Goal: Check status: Check status

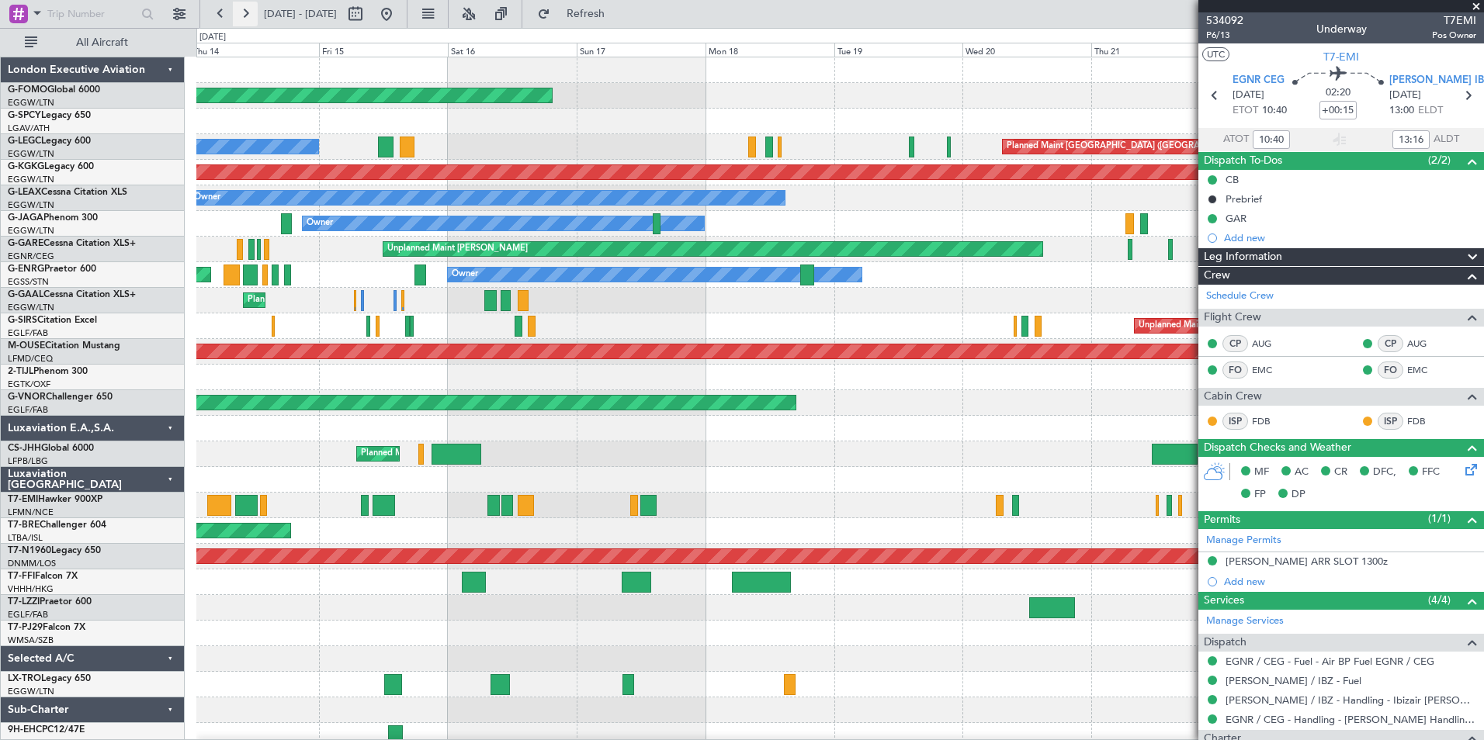
click at [254, 16] on button at bounding box center [245, 14] width 25 height 25
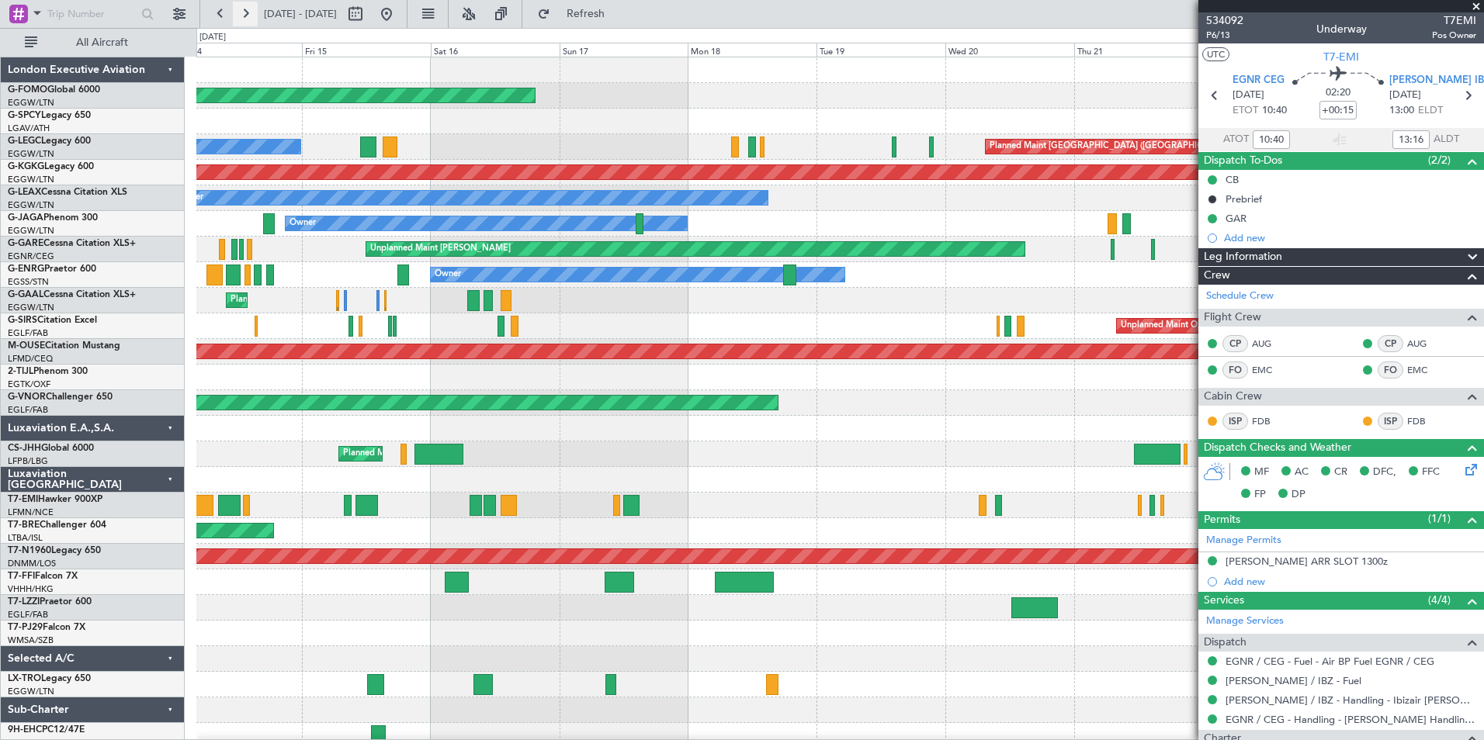
click at [254, 16] on button at bounding box center [245, 14] width 25 height 25
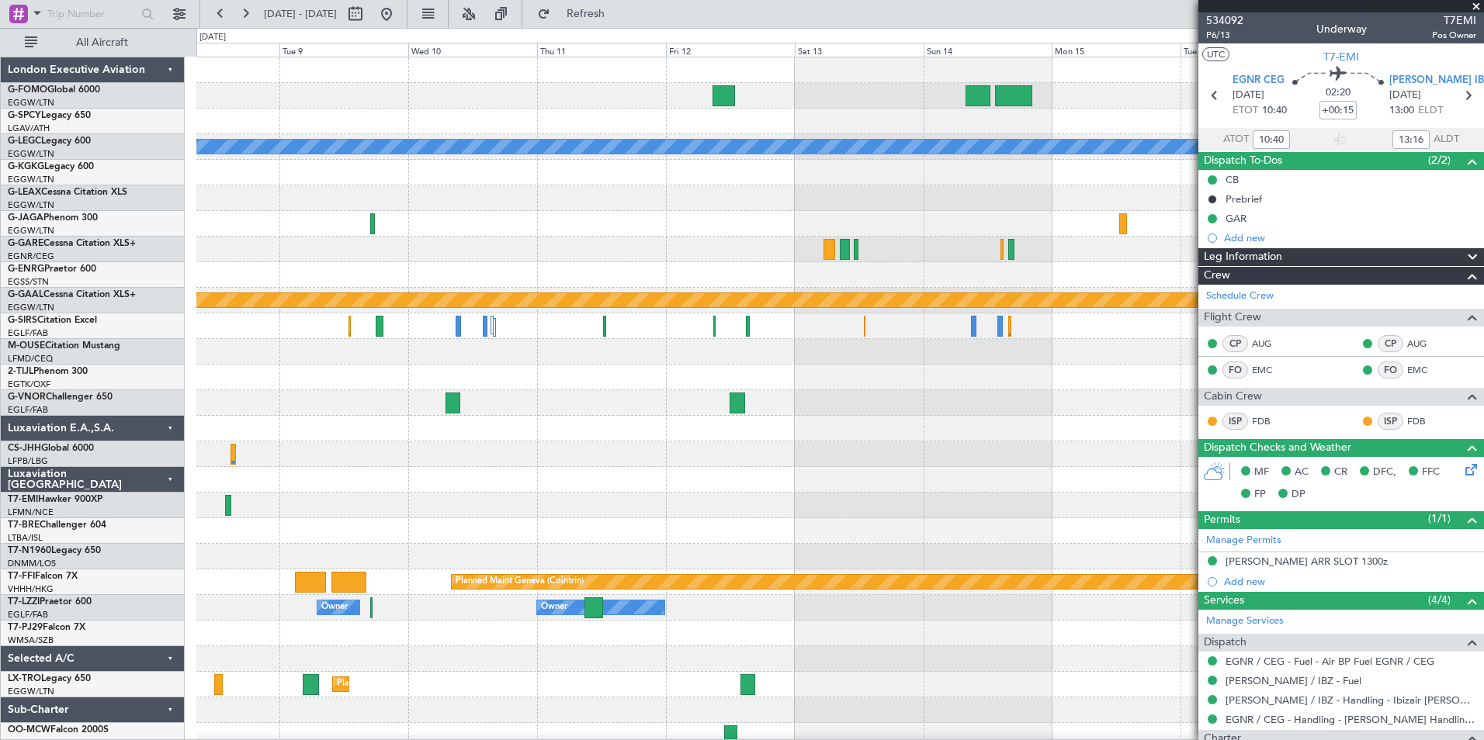
click at [255, 483] on div "A/C Unavailable [GEOGRAPHIC_DATA] ([GEOGRAPHIC_DATA]) Planned [GEOGRAPHIC_DATA]…" at bounding box center [839, 402] width 1287 height 691
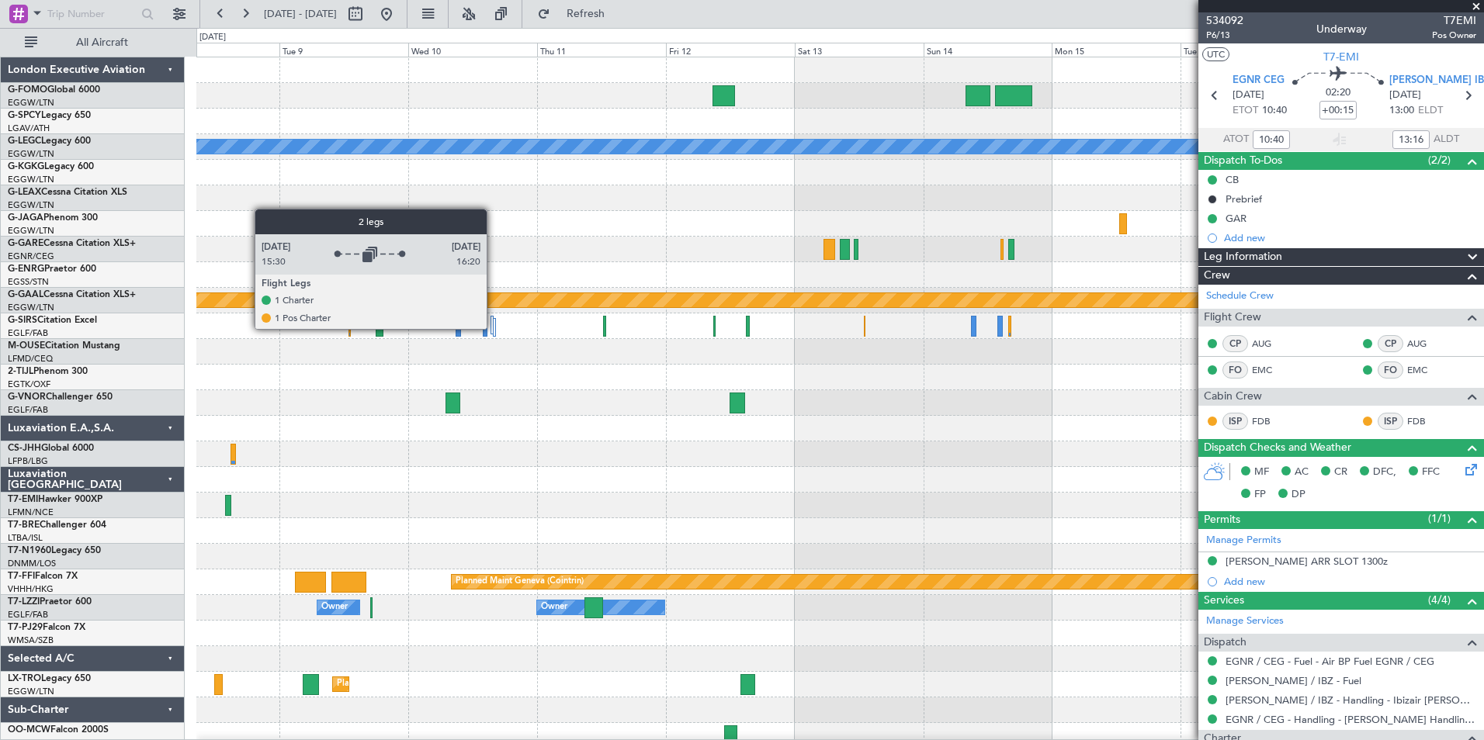
click at [494, 328] on div at bounding box center [494, 327] width 2 height 19
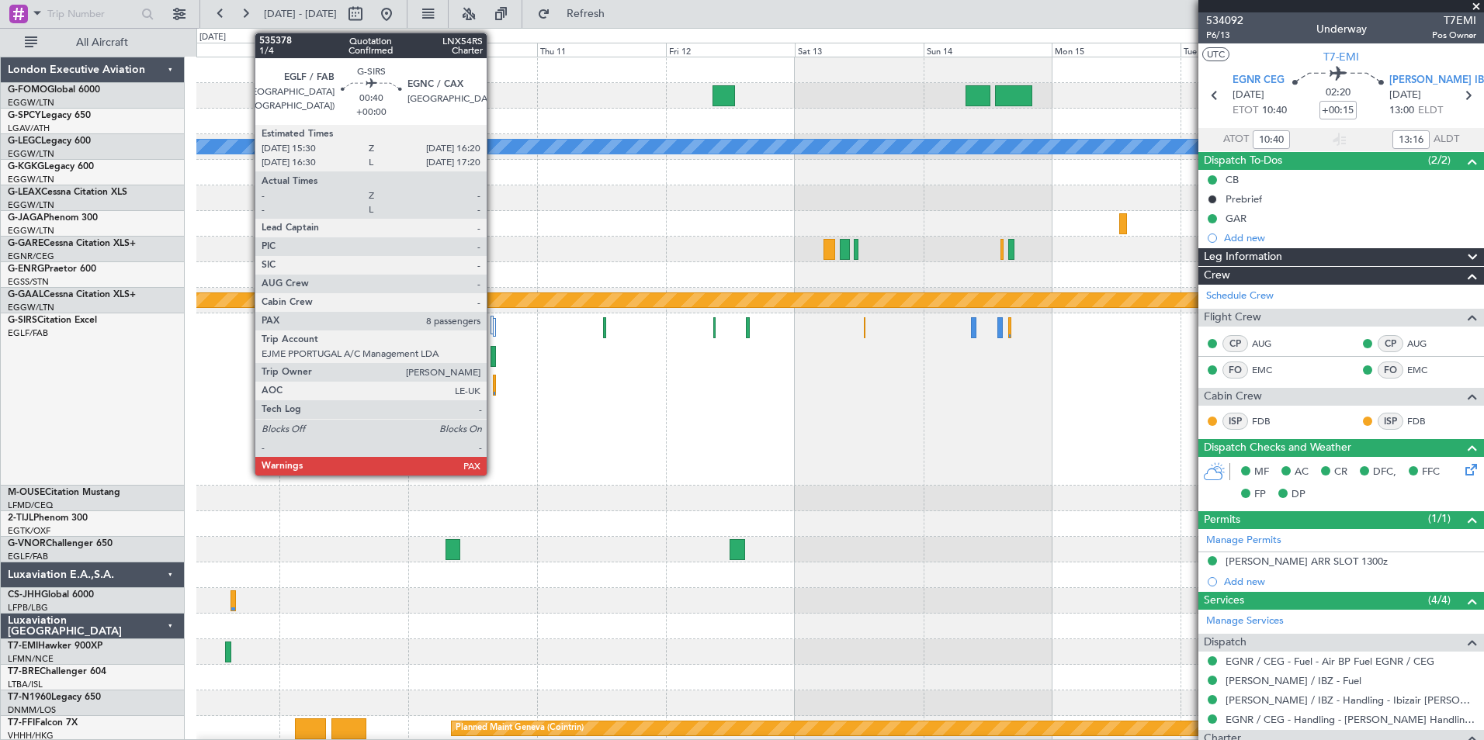
click at [494, 358] on div at bounding box center [492, 356] width 5 height 21
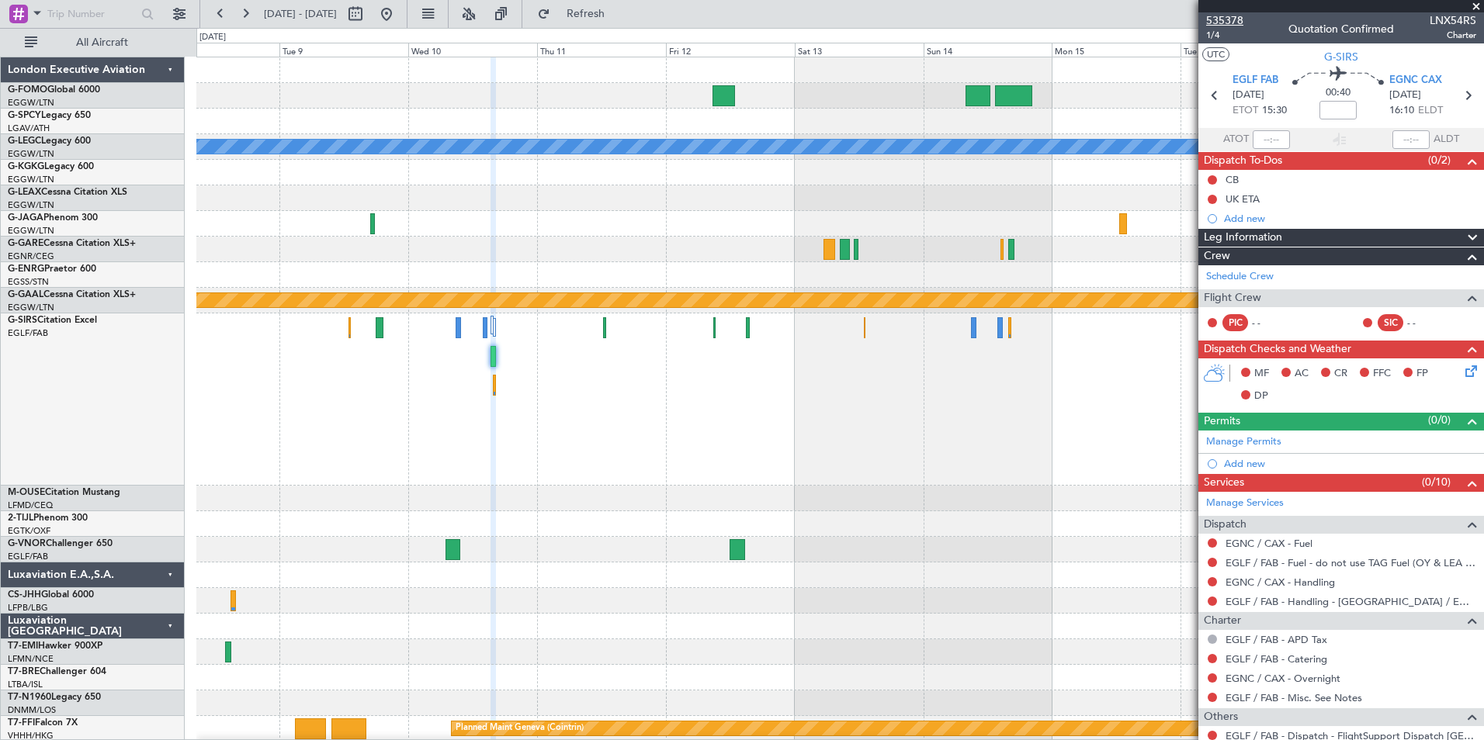
click at [1234, 26] on span "535378" at bounding box center [1224, 20] width 37 height 16
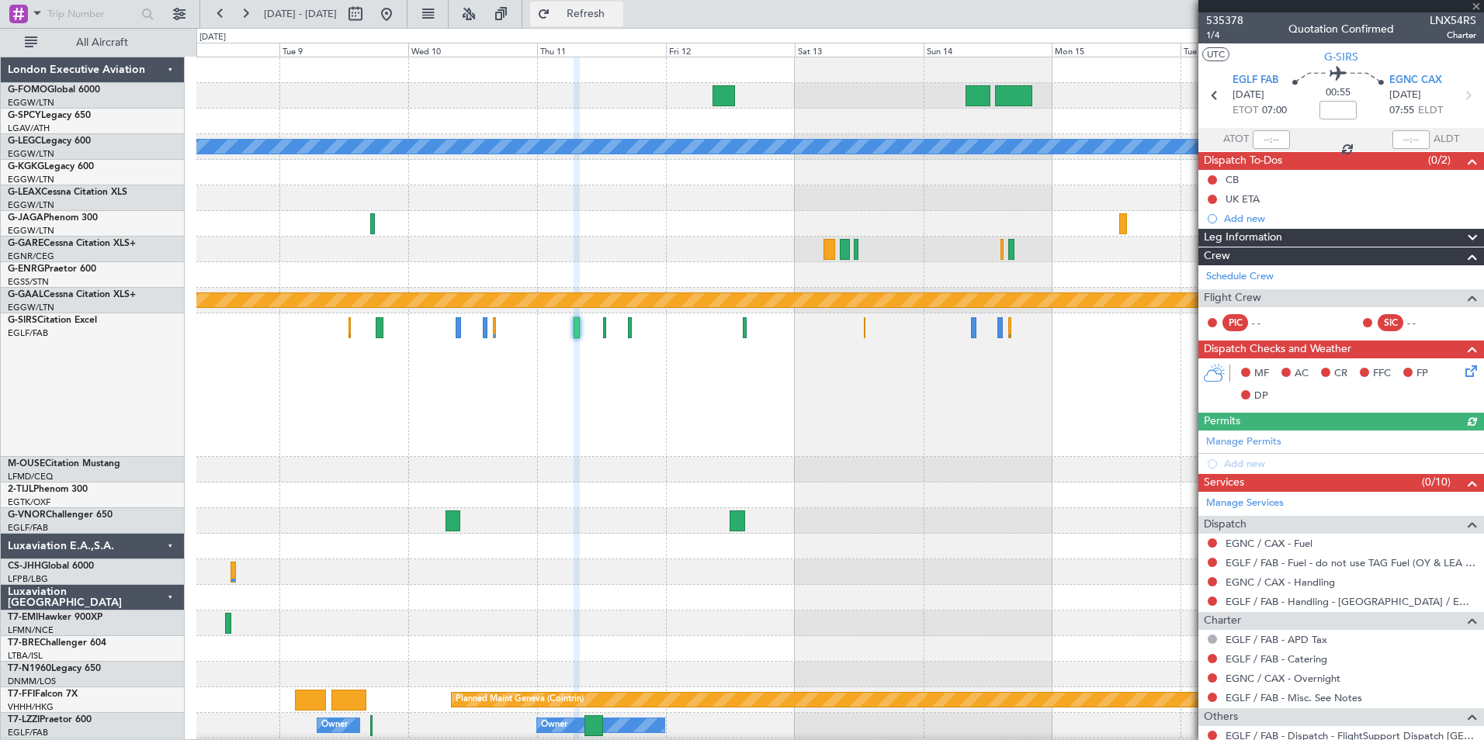
click at [601, 20] on button "Refresh" at bounding box center [576, 14] width 93 height 25
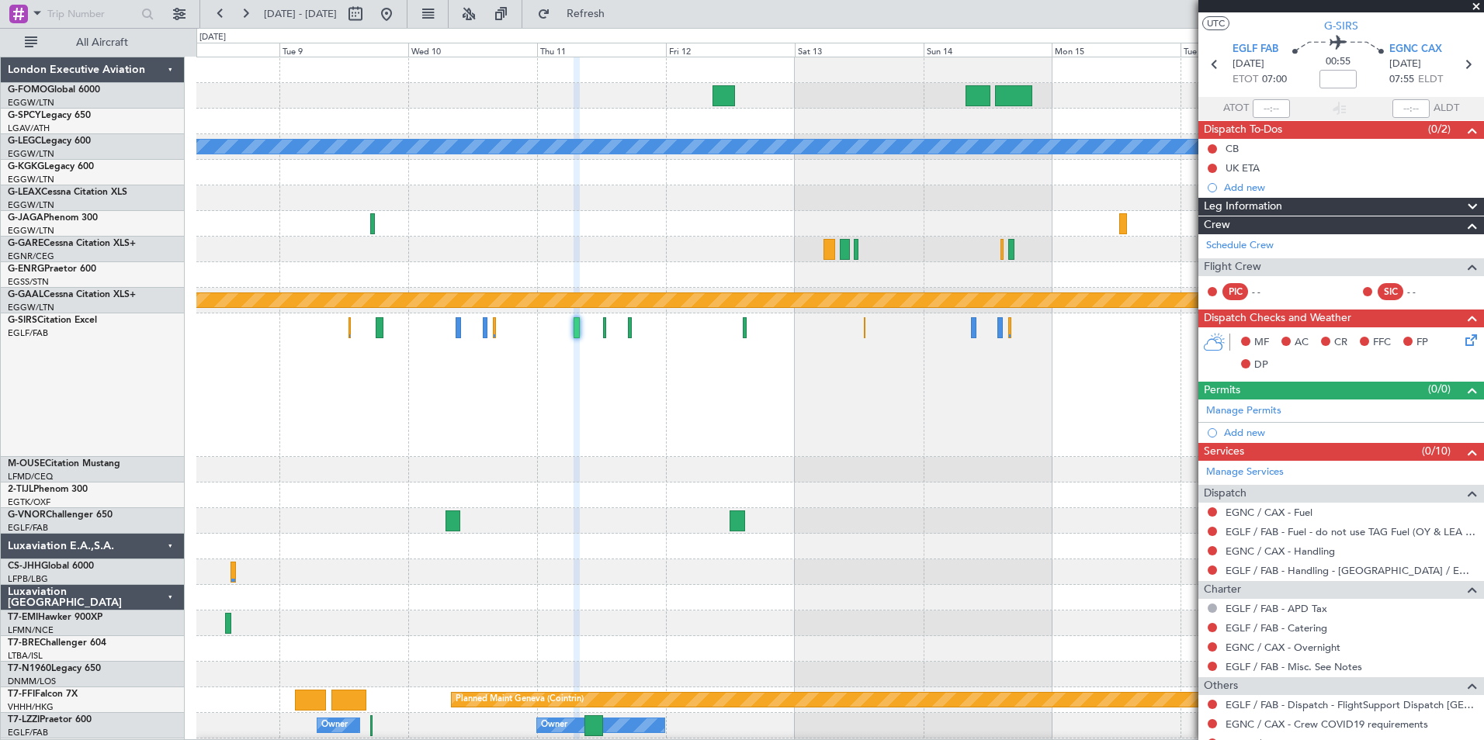
scroll to position [107, 0]
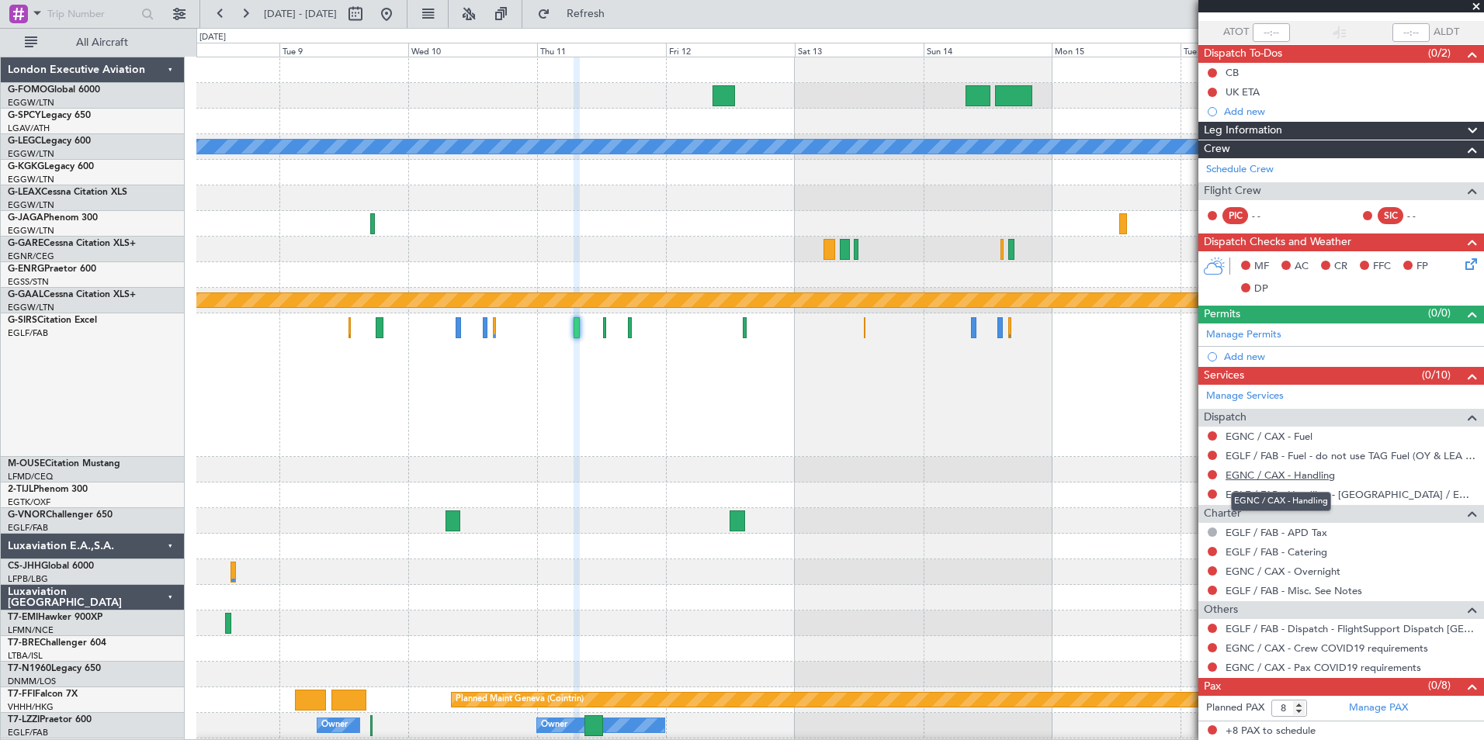
click at [1328, 477] on link "EGNC / CAX - Handling" at bounding box center [1279, 475] width 109 height 13
click at [615, 17] on span "Refresh" at bounding box center [585, 14] width 65 height 11
click at [1288, 436] on link "EGNC / CAX - Fuel" at bounding box center [1268, 436] width 87 height 13
click at [617, 15] on span "Refresh" at bounding box center [585, 14] width 65 height 11
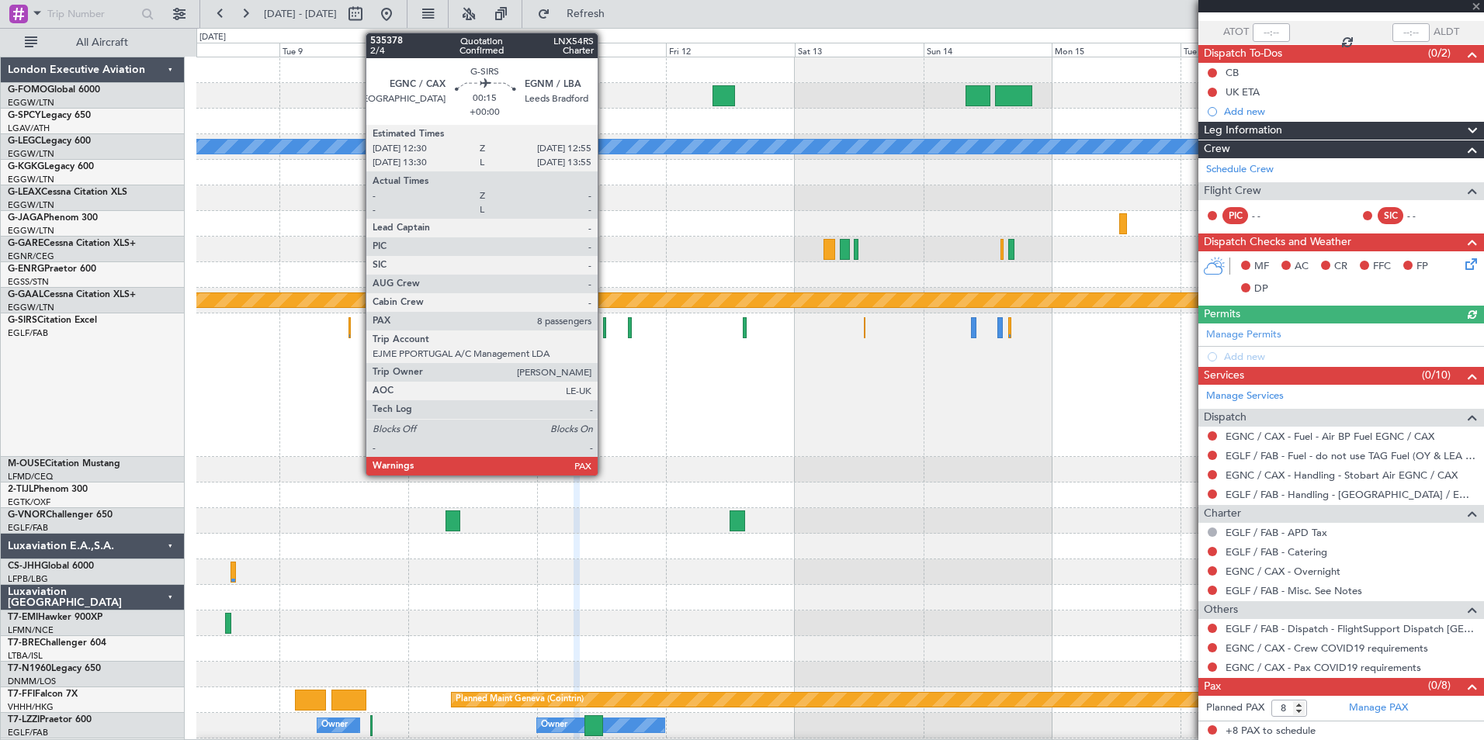
click at [605, 323] on div at bounding box center [604, 327] width 2 height 21
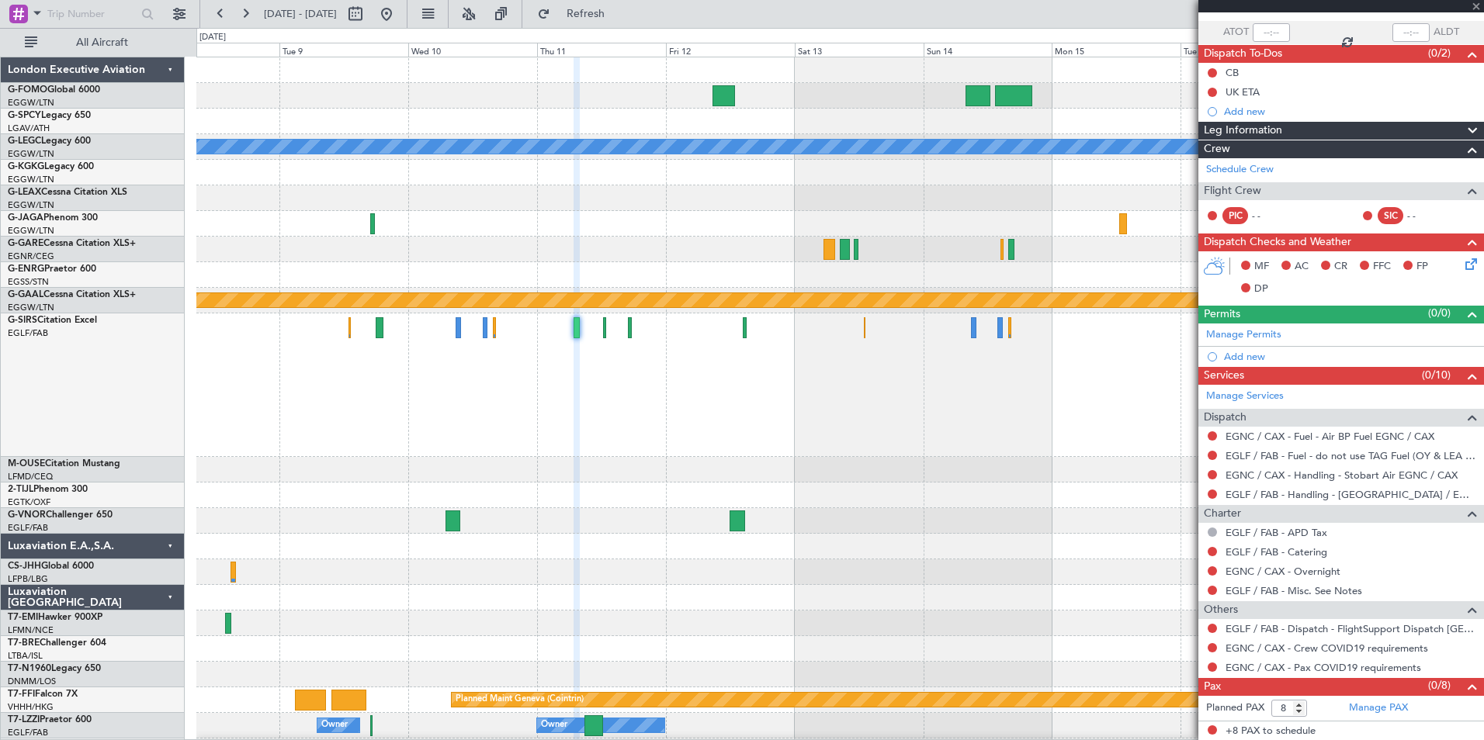
scroll to position [0, 0]
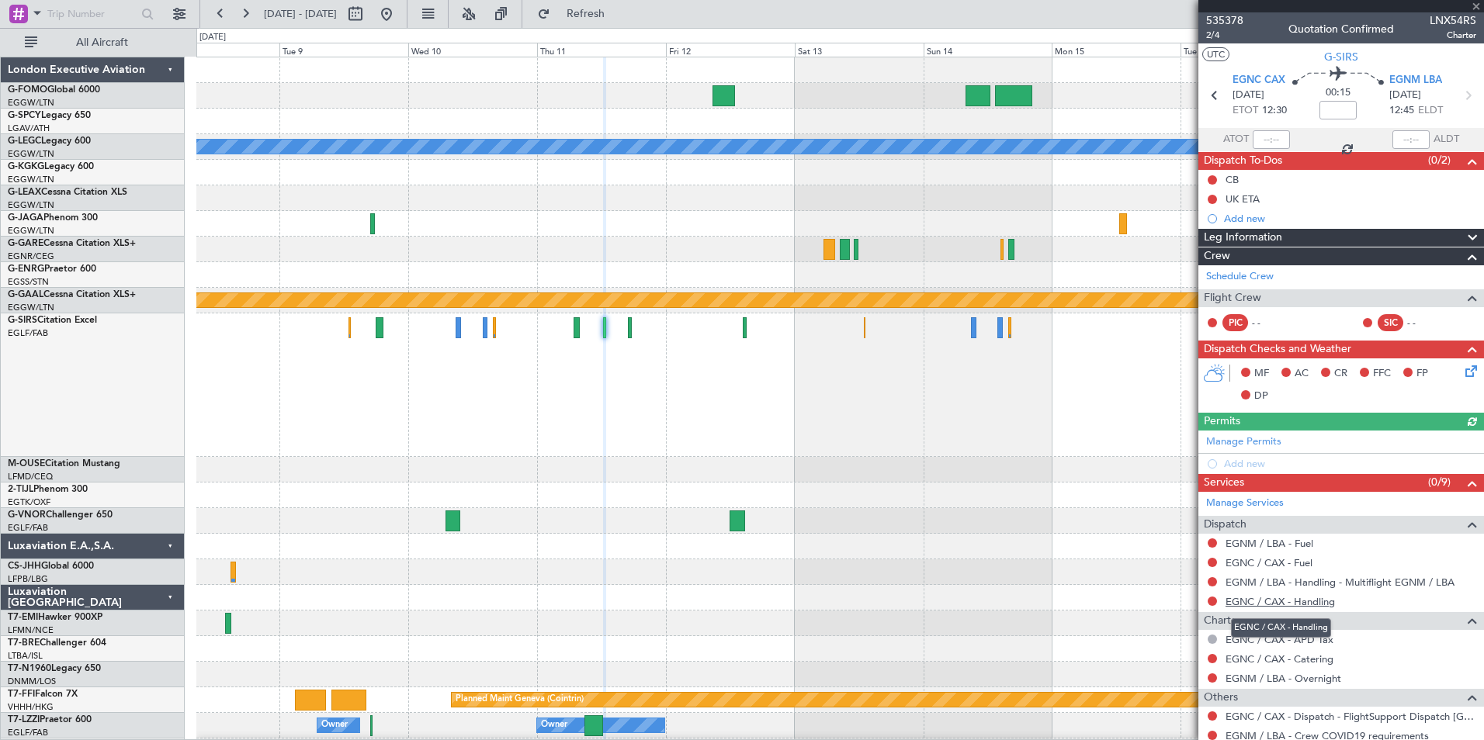
click at [1291, 605] on link "EGNC / CAX - Handling" at bounding box center [1279, 601] width 109 height 13
click at [1294, 565] on link "EGNC / CAX - Fuel" at bounding box center [1268, 562] width 87 height 13
click at [618, 17] on span "Refresh" at bounding box center [585, 14] width 65 height 11
click at [1297, 546] on link "EGNM / LBA - Fuel" at bounding box center [1269, 543] width 88 height 13
click at [616, 9] on span "Refresh" at bounding box center [585, 14] width 65 height 11
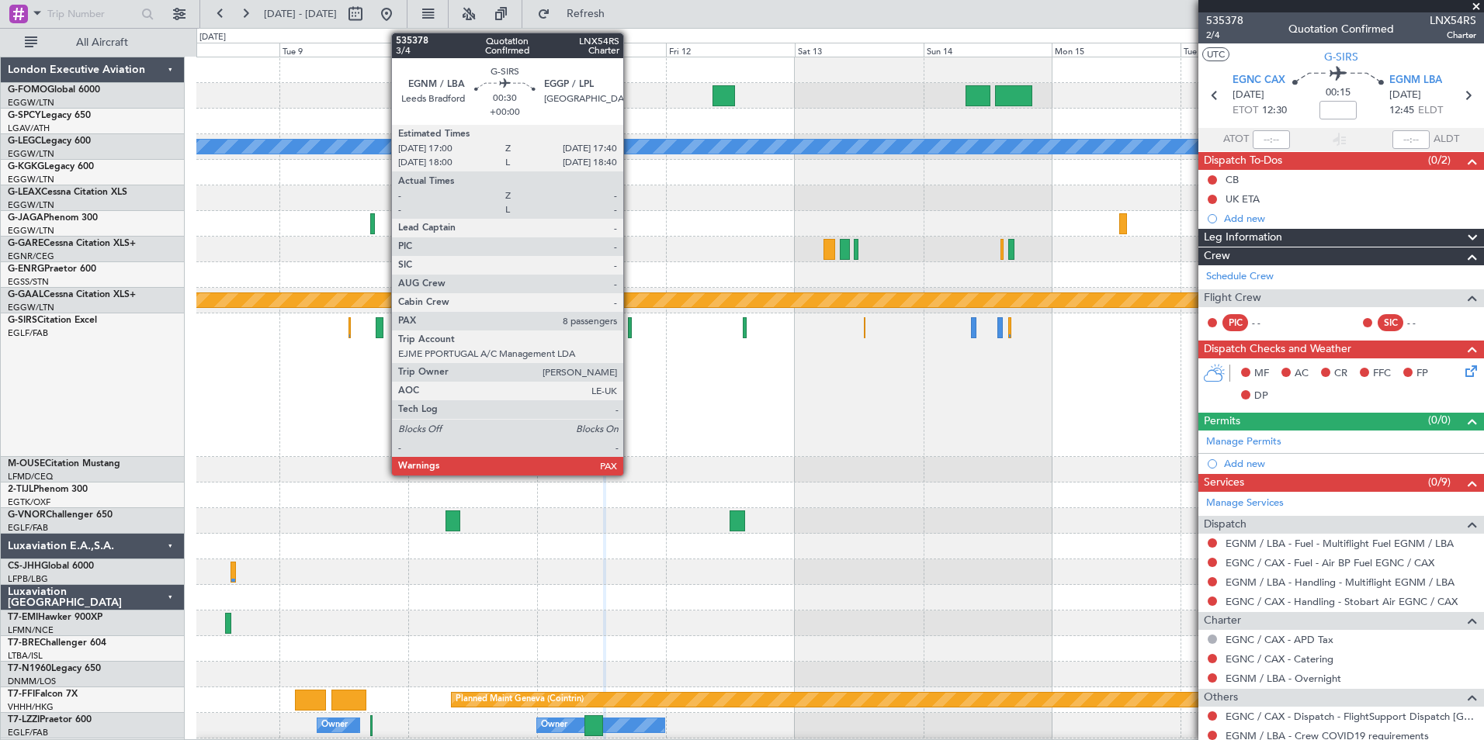
click at [630, 335] on div at bounding box center [630, 327] width 4 height 21
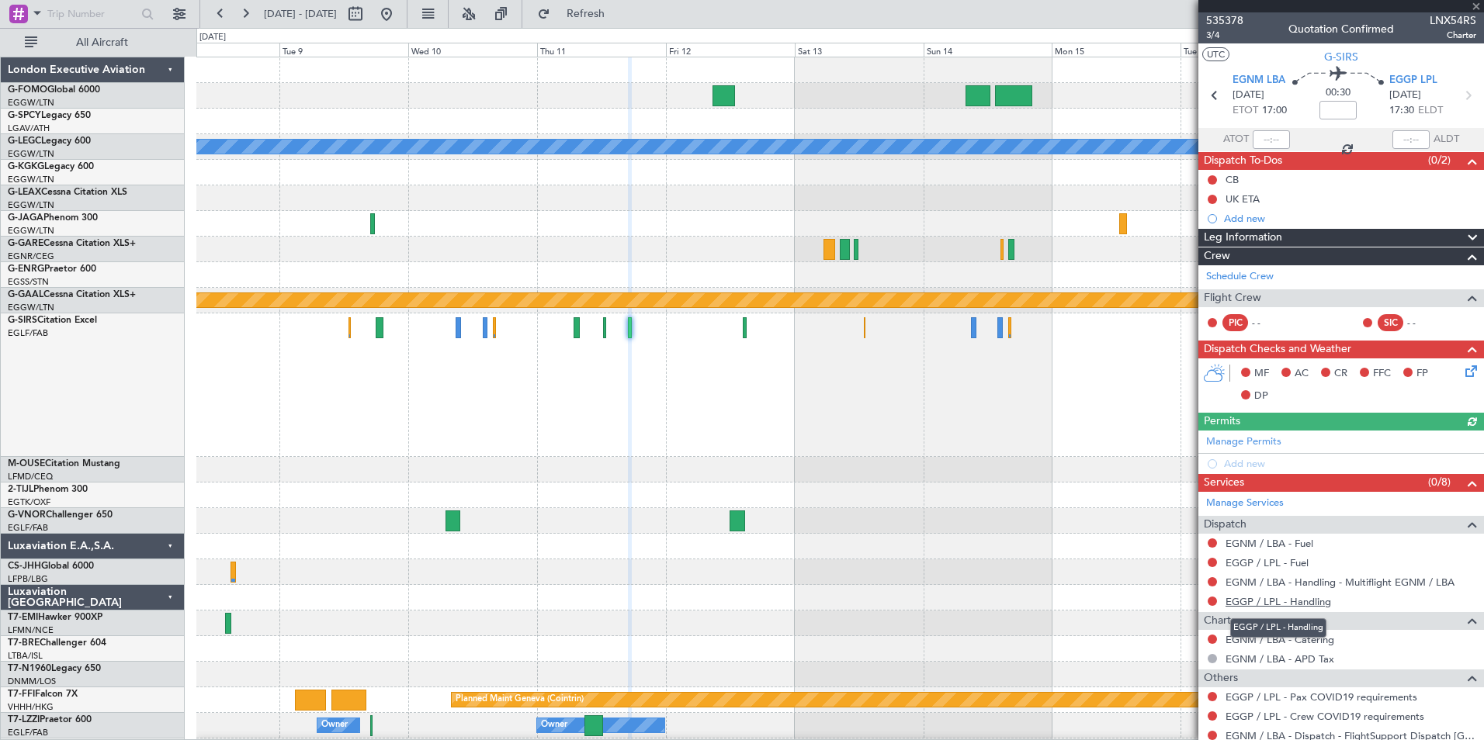
click at [1307, 605] on link "EGGP / LPL - Handling" at bounding box center [1278, 601] width 106 height 13
click at [1298, 563] on link "EGGP / LPL - Fuel" at bounding box center [1266, 562] width 83 height 13
click at [618, 18] on span "Refresh" at bounding box center [585, 14] width 65 height 11
click at [1265, 542] on link "EGNM / LBA - Fuel" at bounding box center [1269, 543] width 88 height 13
click at [618, 19] on span "Refresh" at bounding box center [585, 14] width 65 height 11
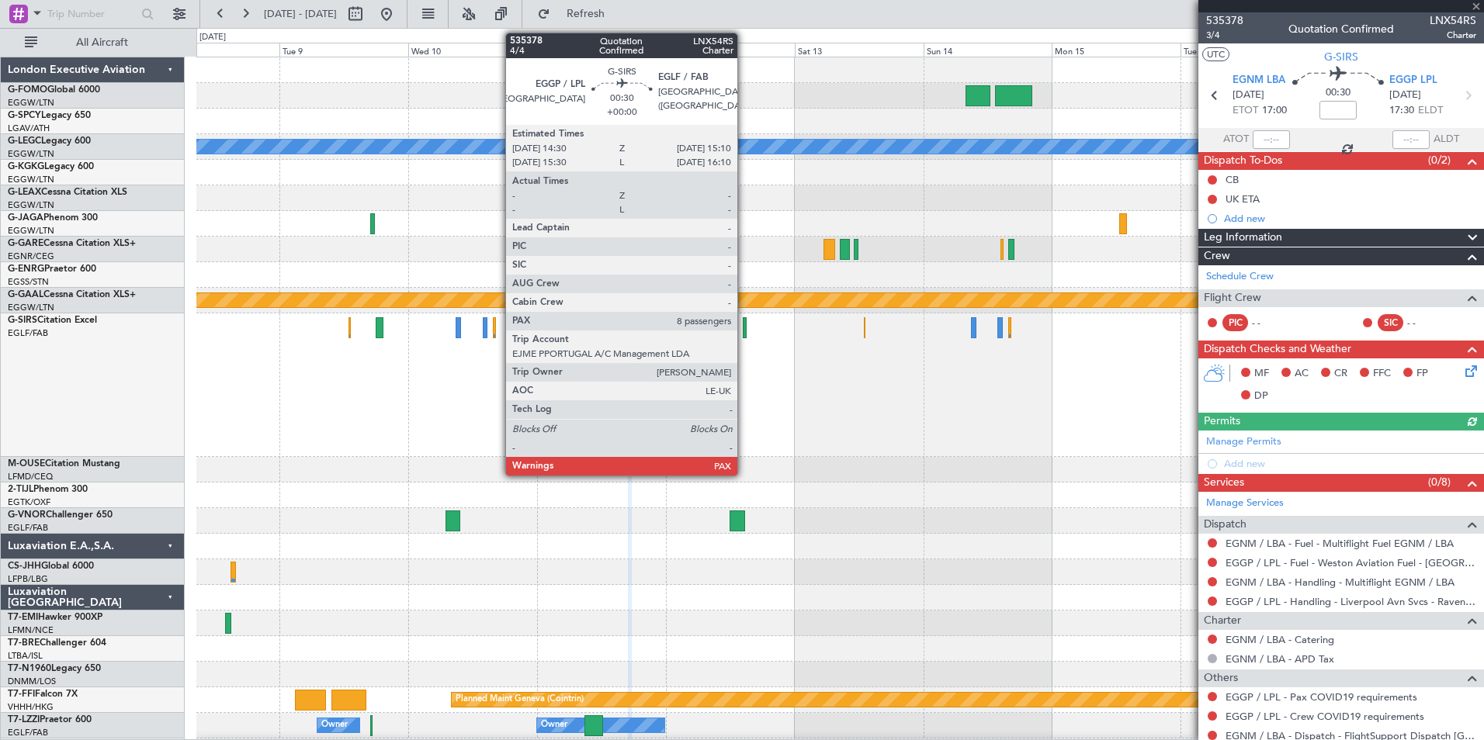
click at [744, 336] on div at bounding box center [745, 327] width 4 height 21
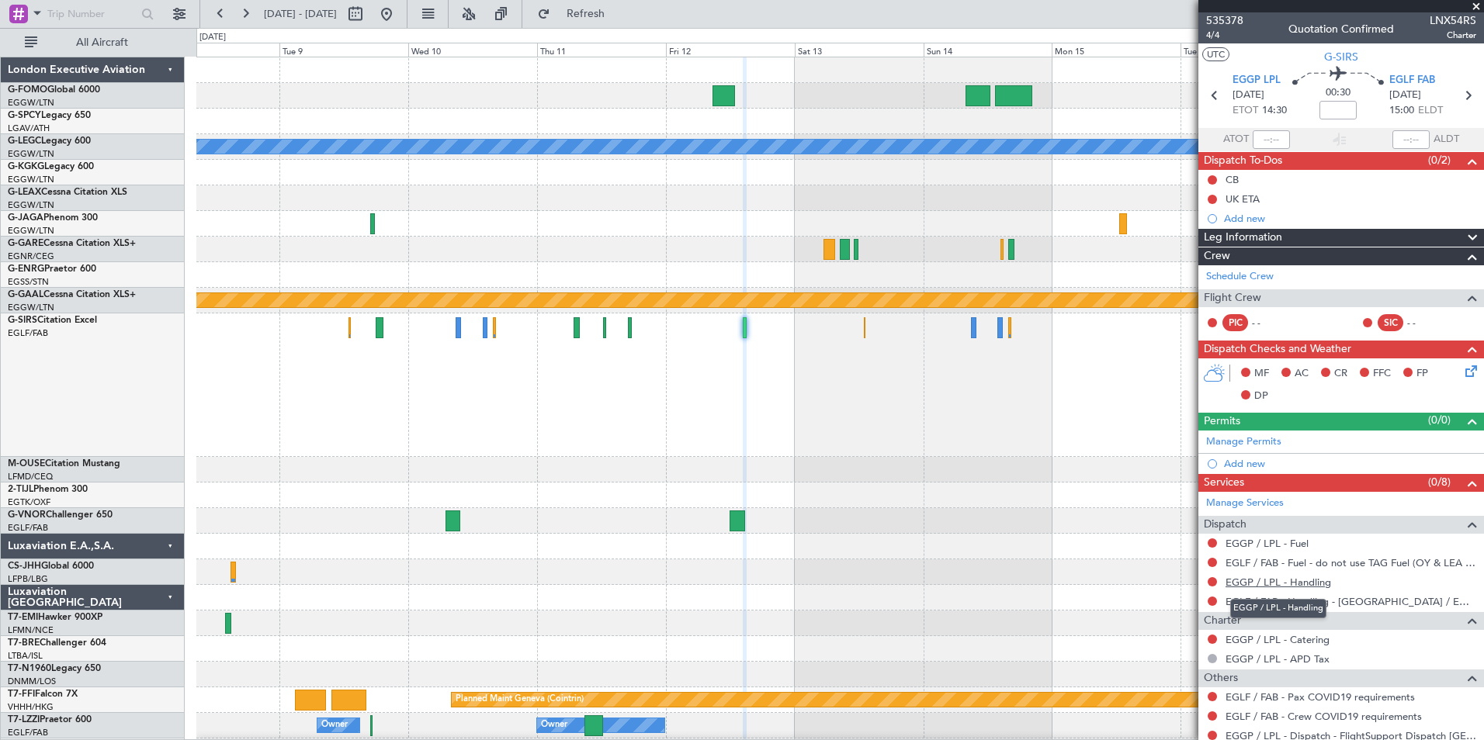
click at [1272, 583] on link "EGGP / LPL - Handling" at bounding box center [1278, 582] width 106 height 13
click at [1284, 542] on link "EGGP / LPL - Fuel" at bounding box center [1266, 543] width 83 height 13
click at [618, 16] on span "Refresh" at bounding box center [585, 14] width 65 height 11
click at [591, 13] on button "Refresh" at bounding box center [576, 14] width 93 height 25
click at [217, 14] on button at bounding box center [220, 14] width 25 height 25
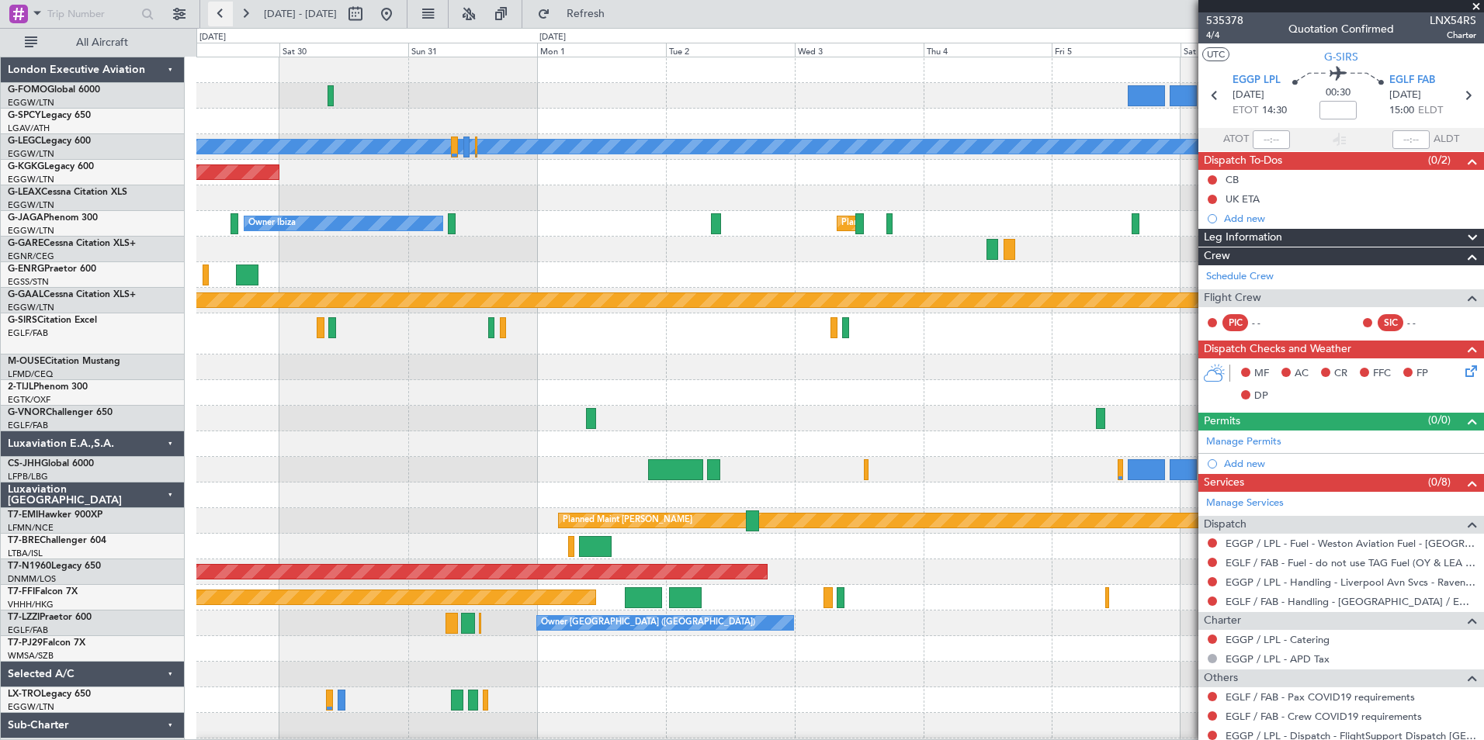
click at [221, 15] on button at bounding box center [220, 14] width 25 height 25
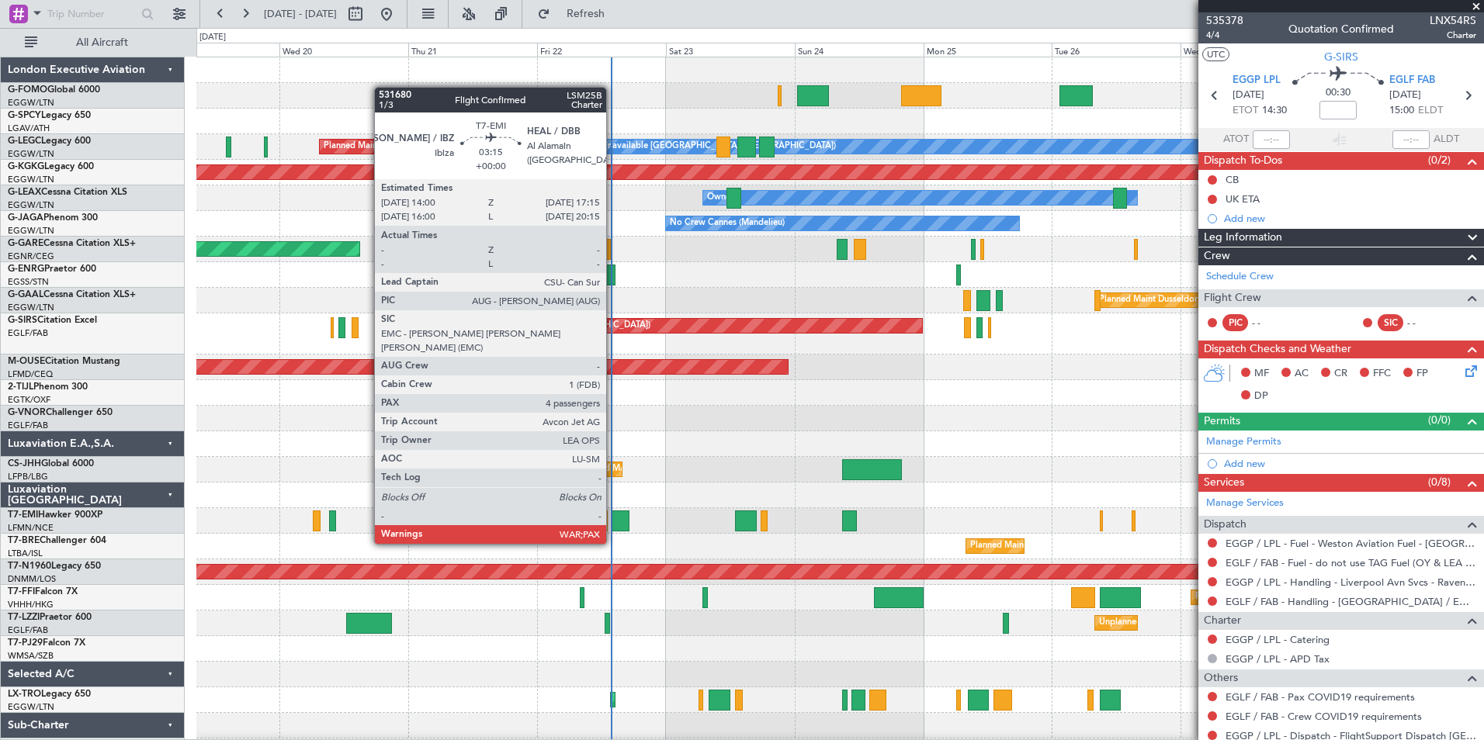
click at [613, 515] on div at bounding box center [621, 521] width 18 height 21
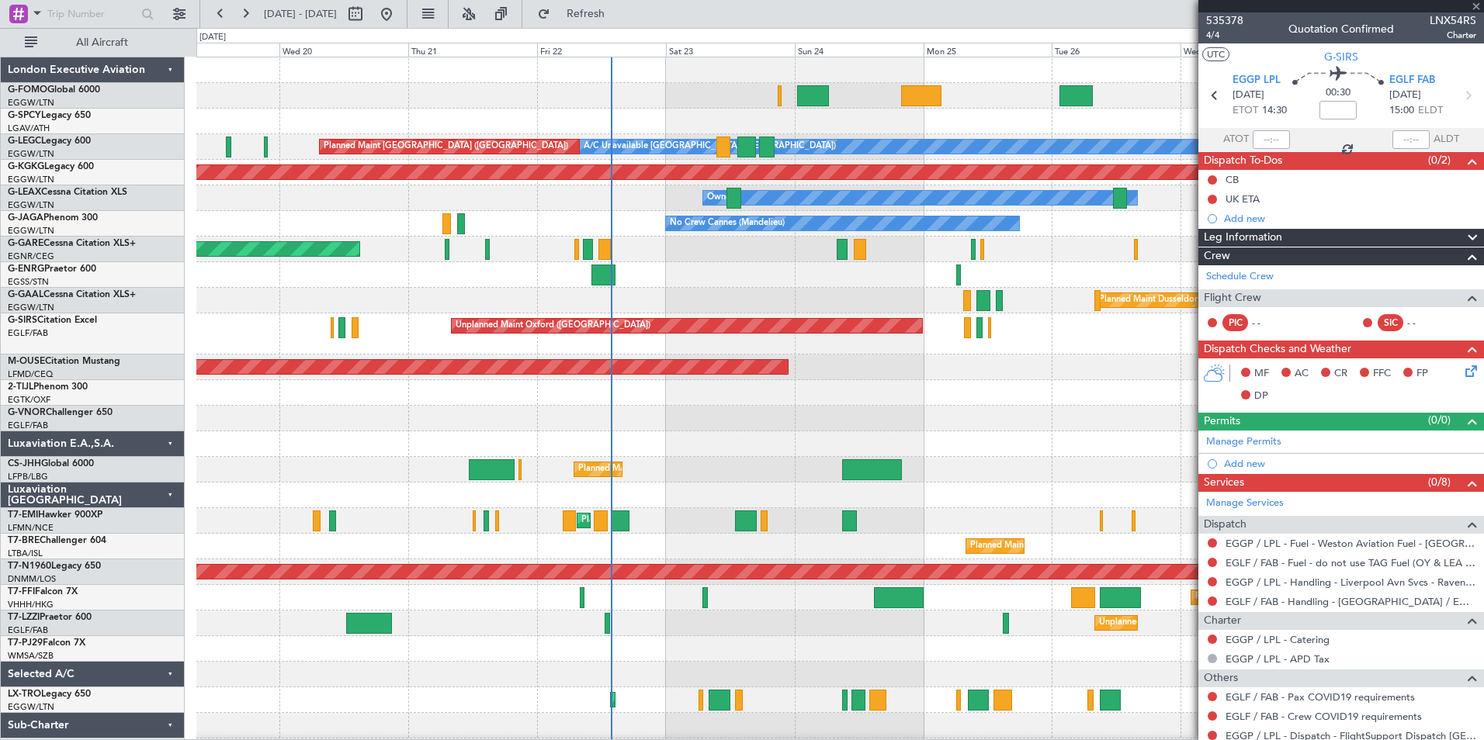
type input "4"
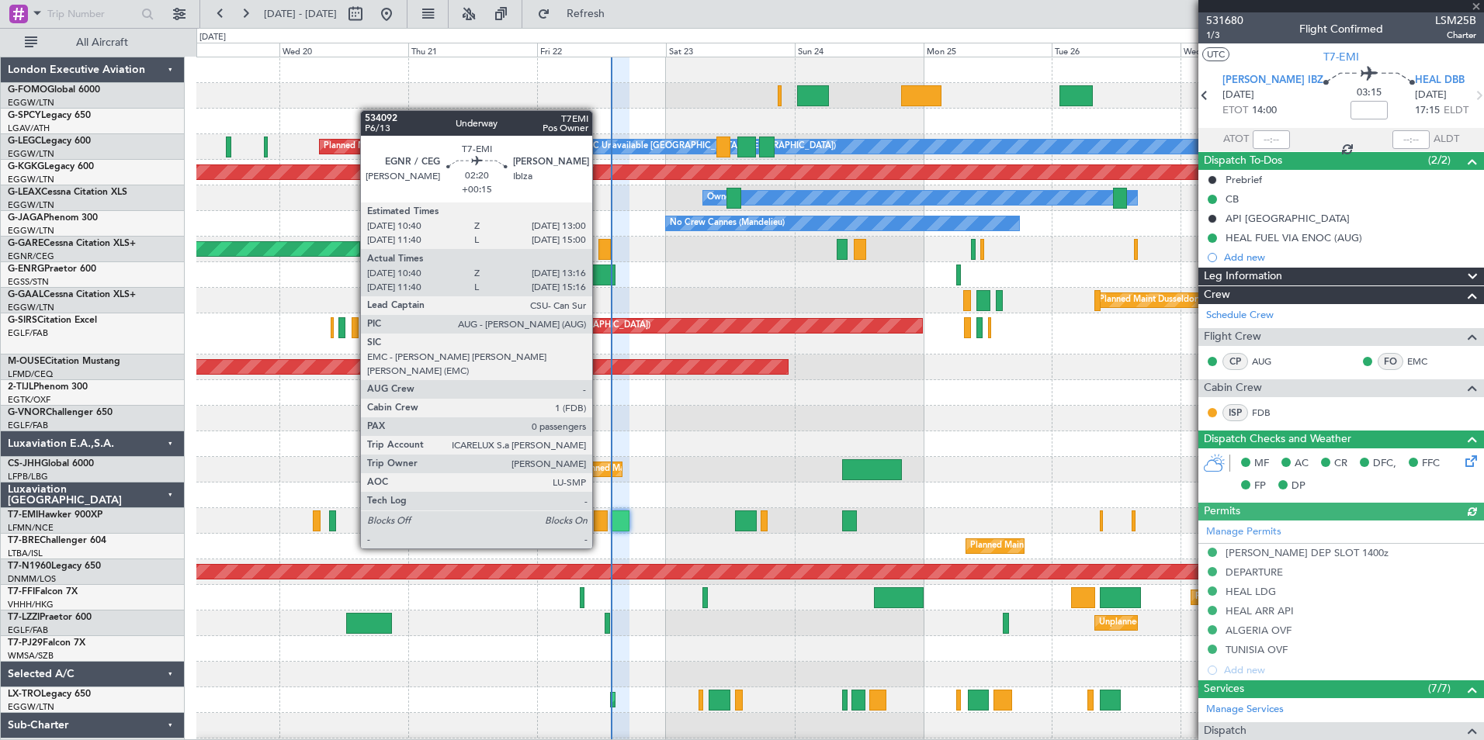
click at [599, 519] on div at bounding box center [601, 521] width 14 height 21
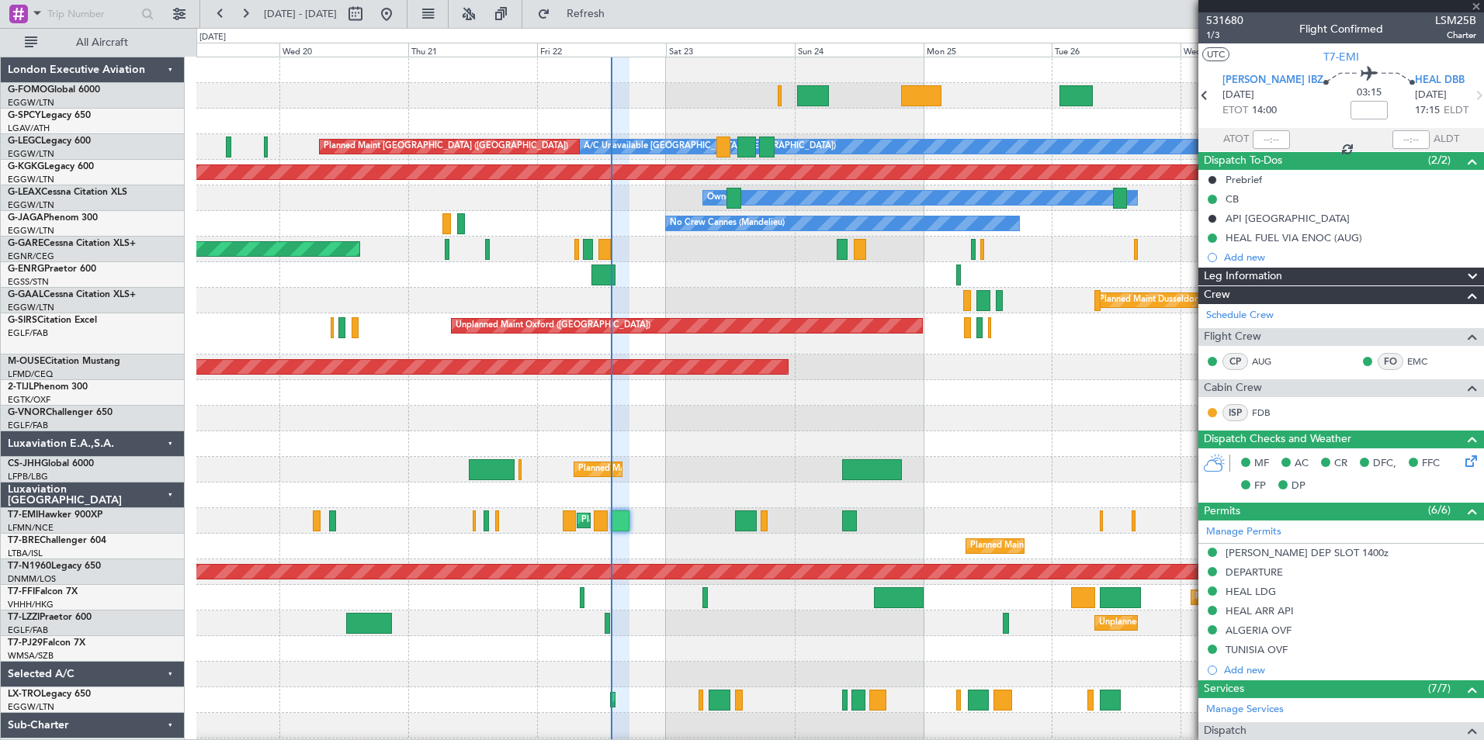
type input "+00:15"
type input "10:40"
type input "13:16"
type input "0"
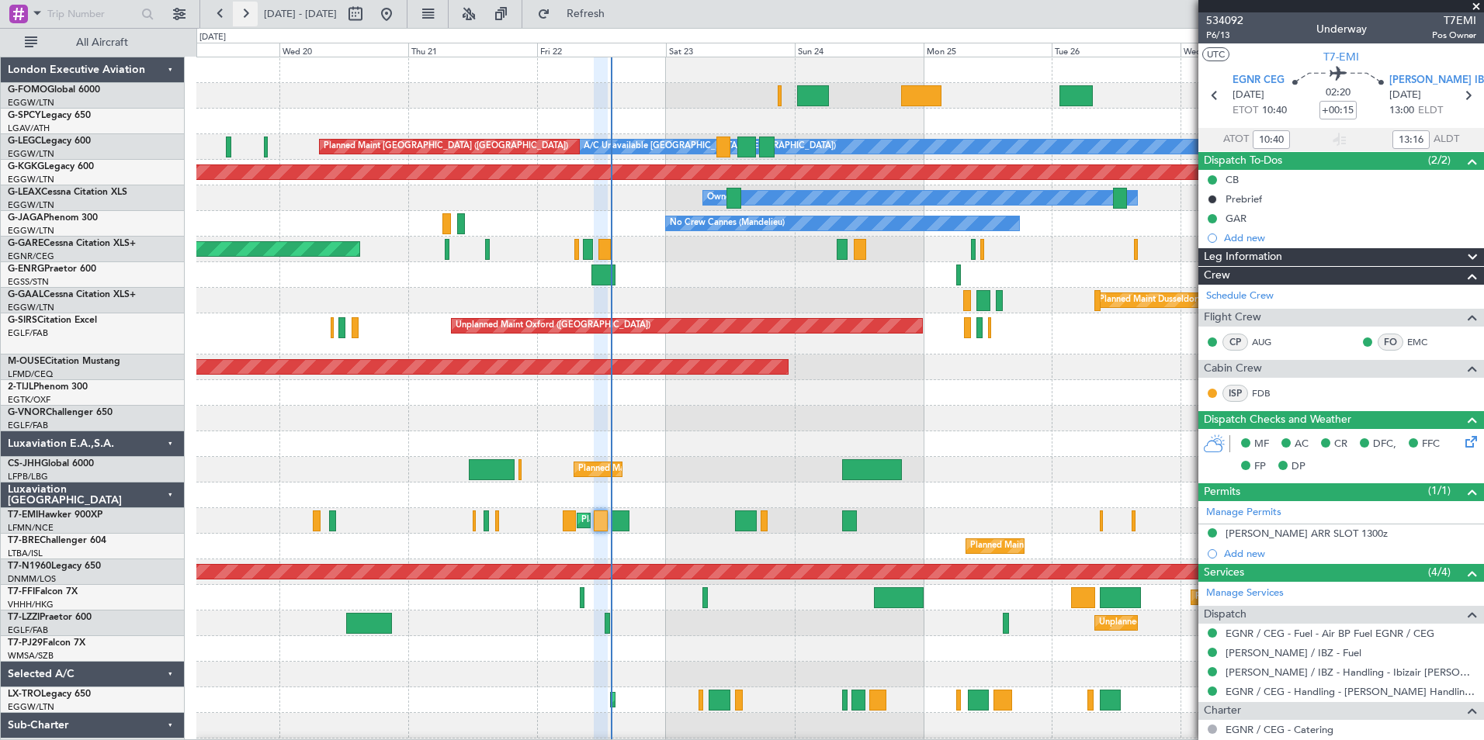
click at [241, 13] on button at bounding box center [245, 14] width 25 height 25
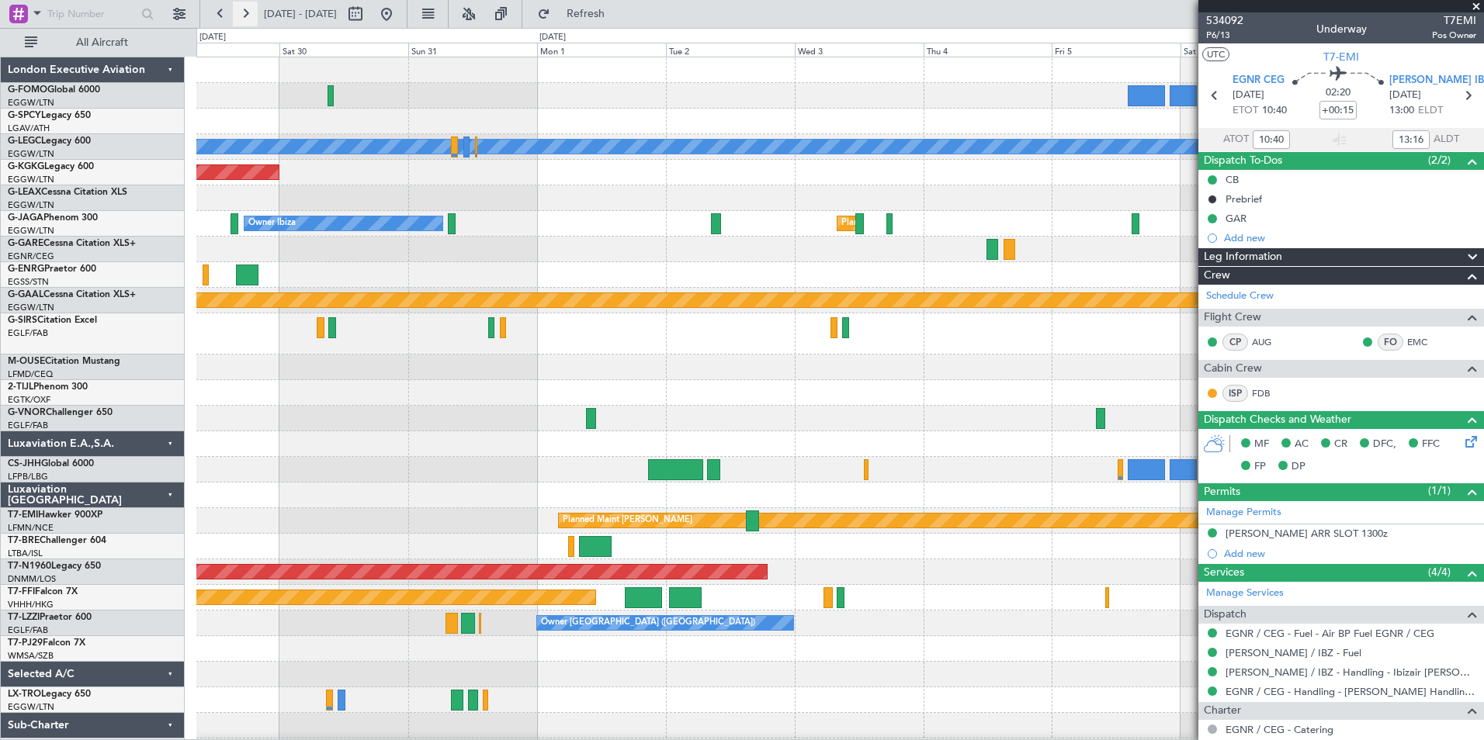
click at [241, 13] on button at bounding box center [245, 14] width 25 height 25
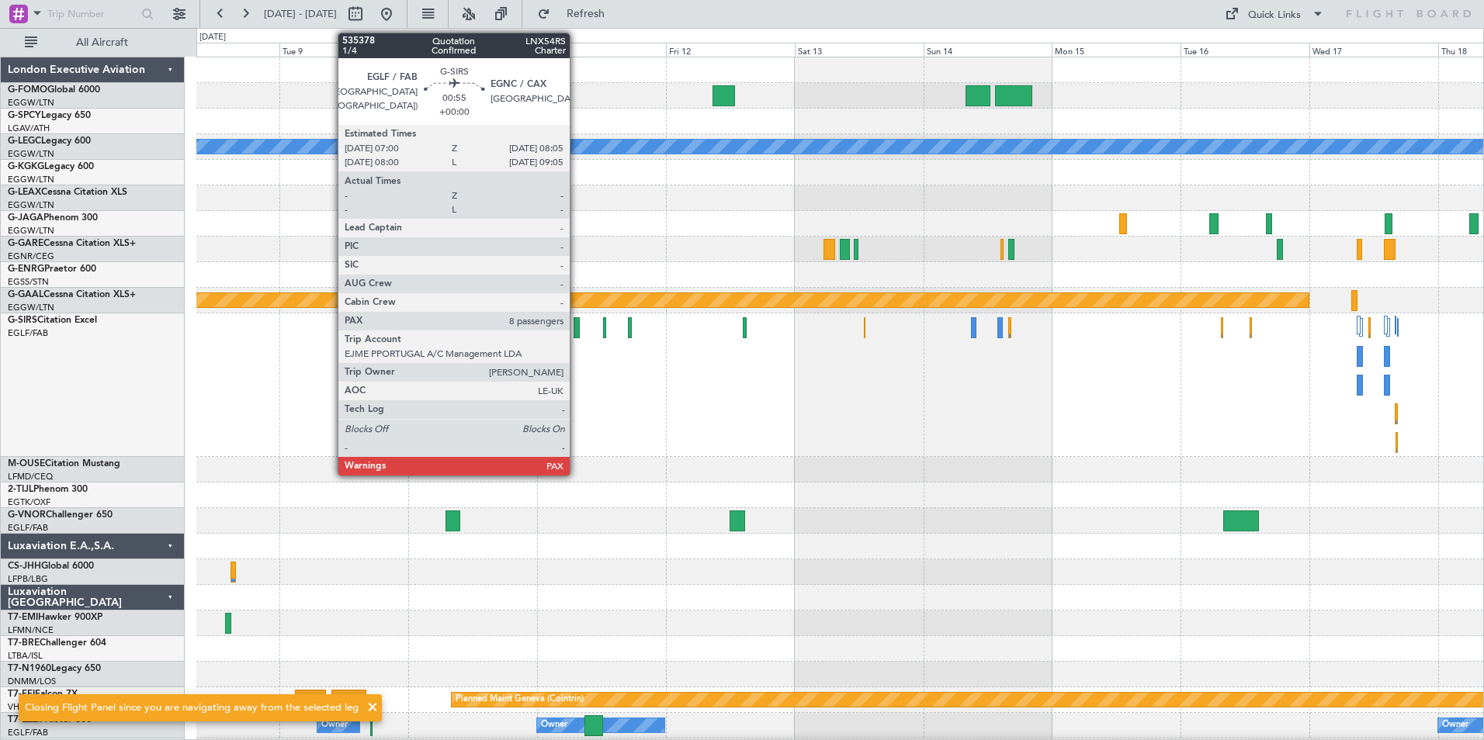
click at [577, 334] on div at bounding box center [576, 327] width 6 height 21
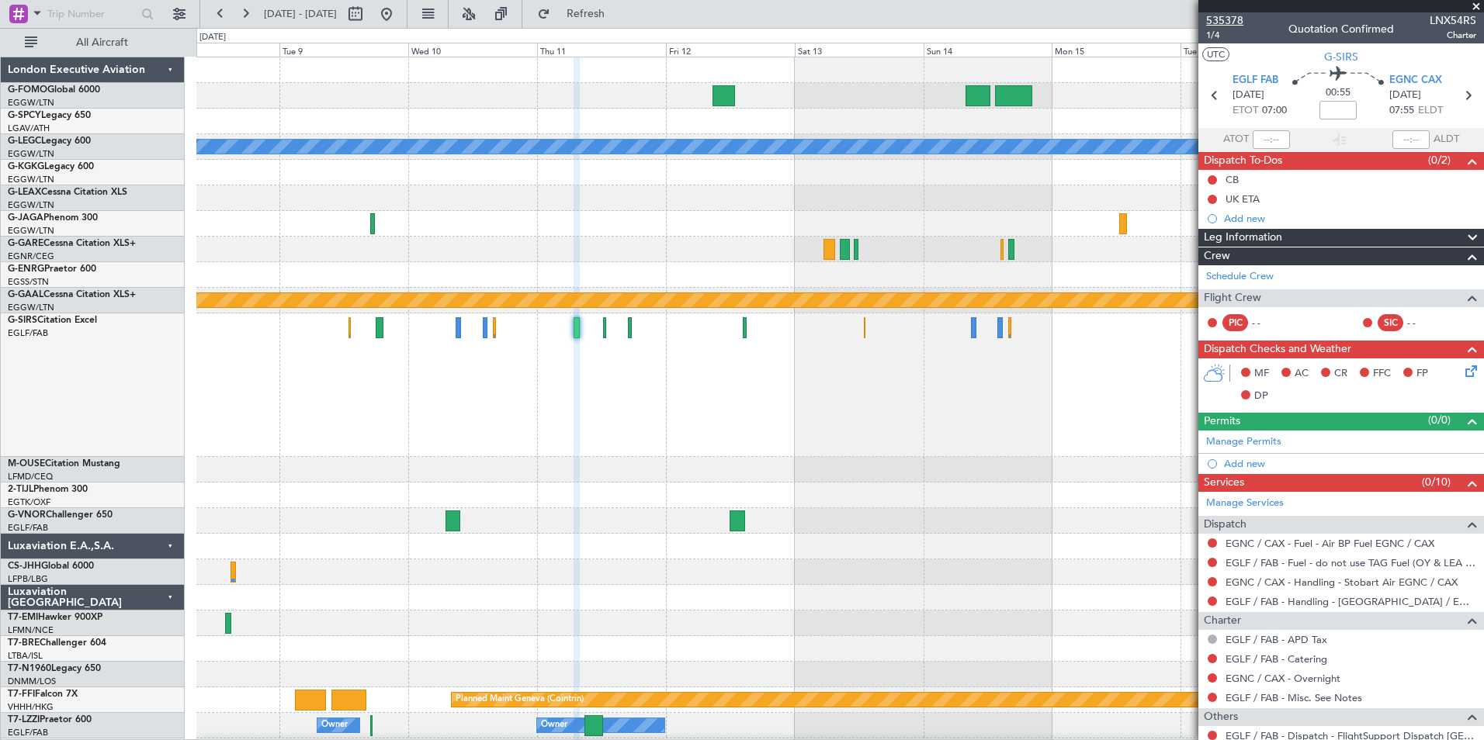
click at [1228, 23] on span "535378" at bounding box center [1224, 20] width 37 height 16
click at [221, 9] on button at bounding box center [220, 14] width 25 height 25
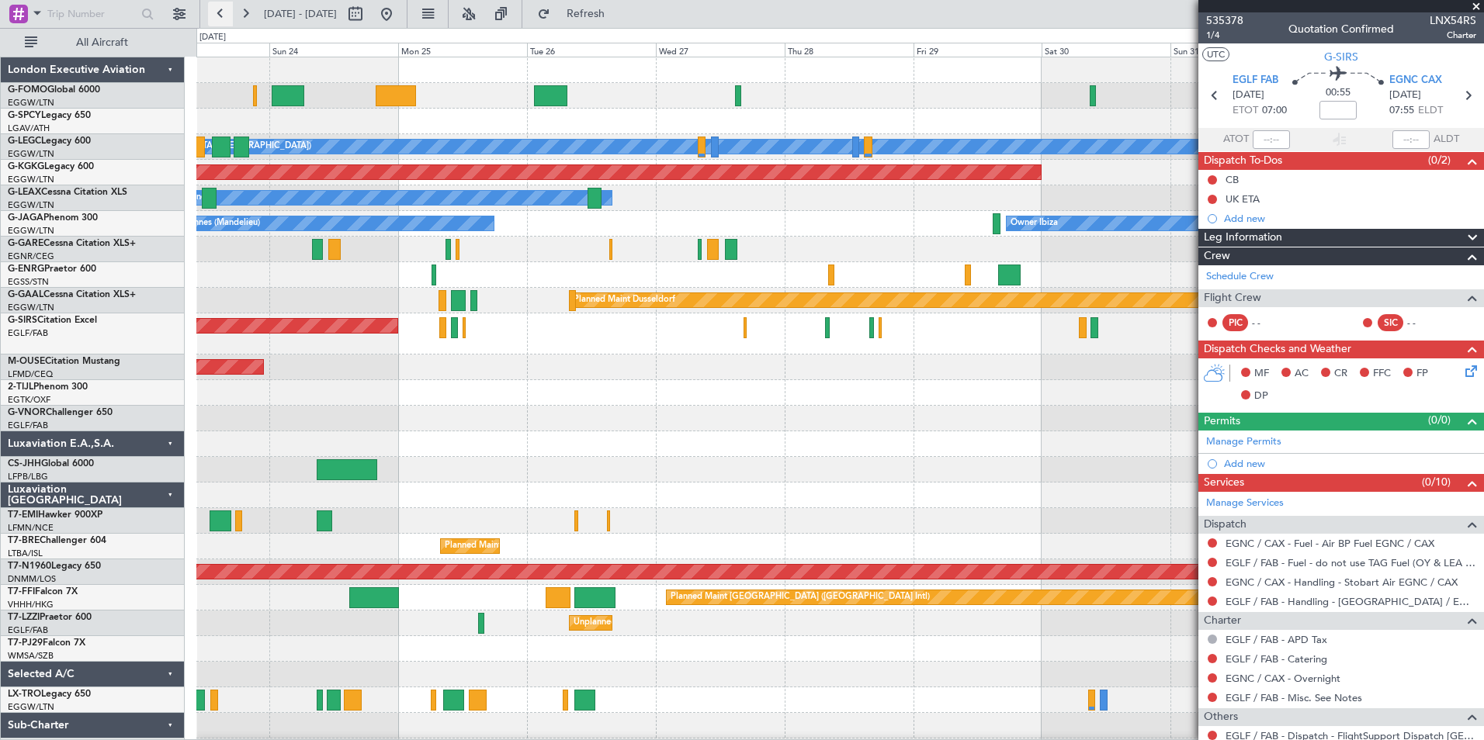
click at [215, 14] on button at bounding box center [220, 14] width 25 height 25
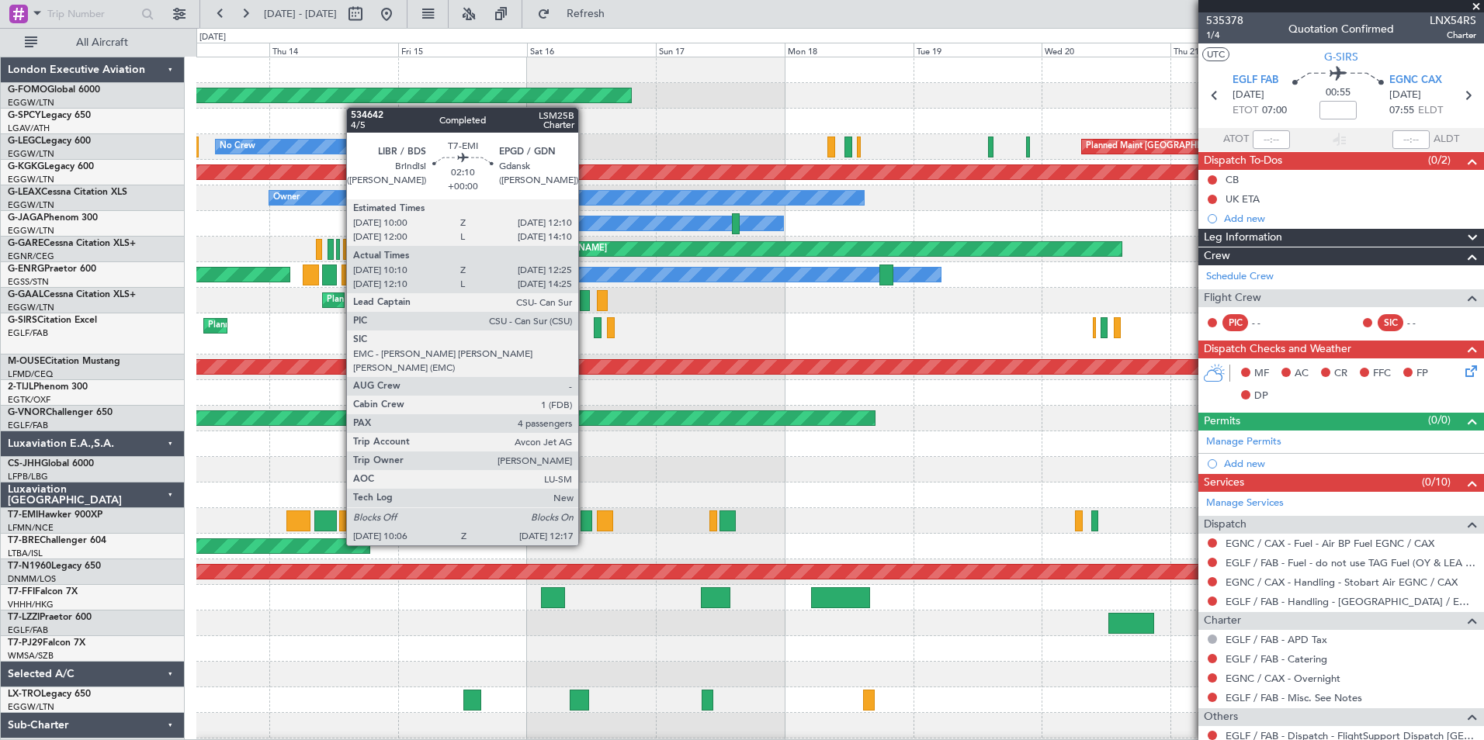
click at [585, 516] on div at bounding box center [586, 521] width 12 height 21
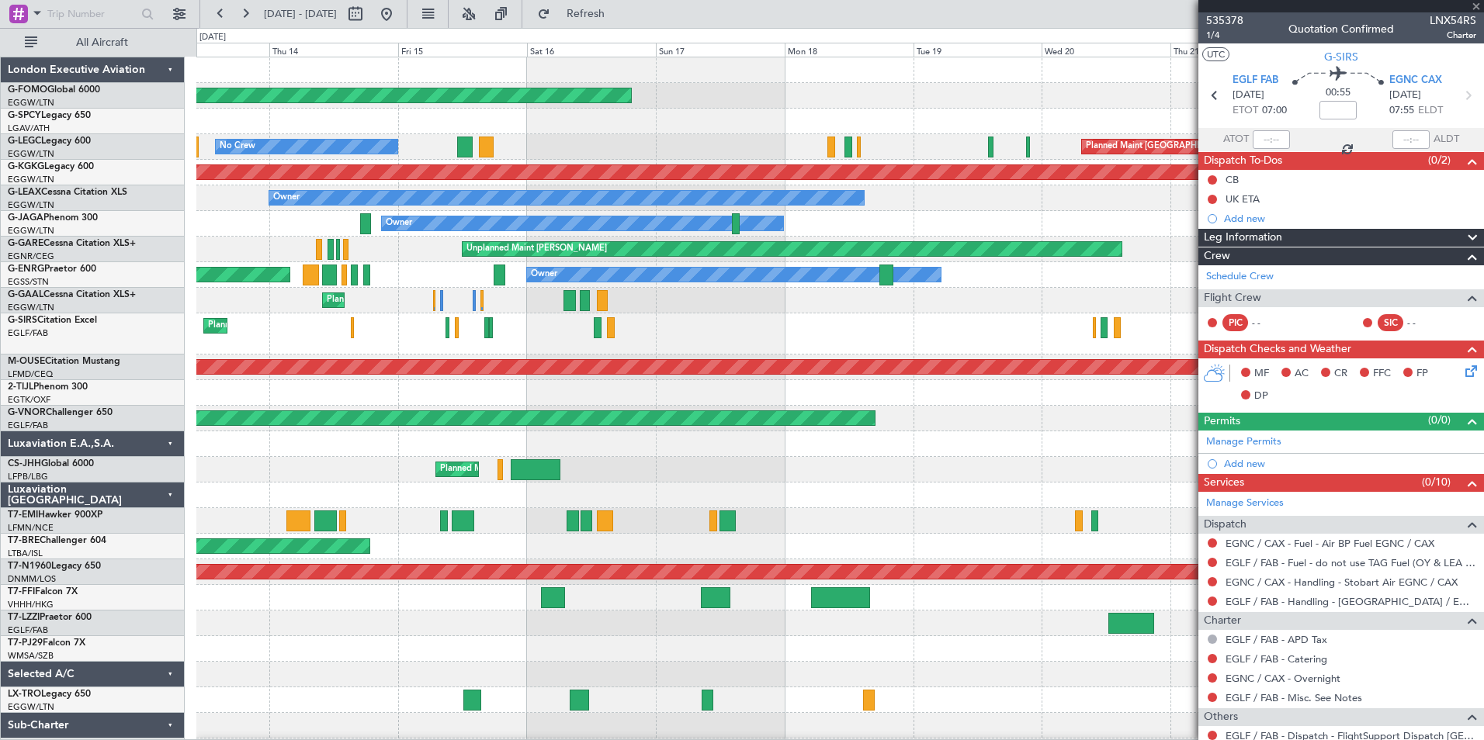
type input "10:10"
type input "12:25"
type input "4"
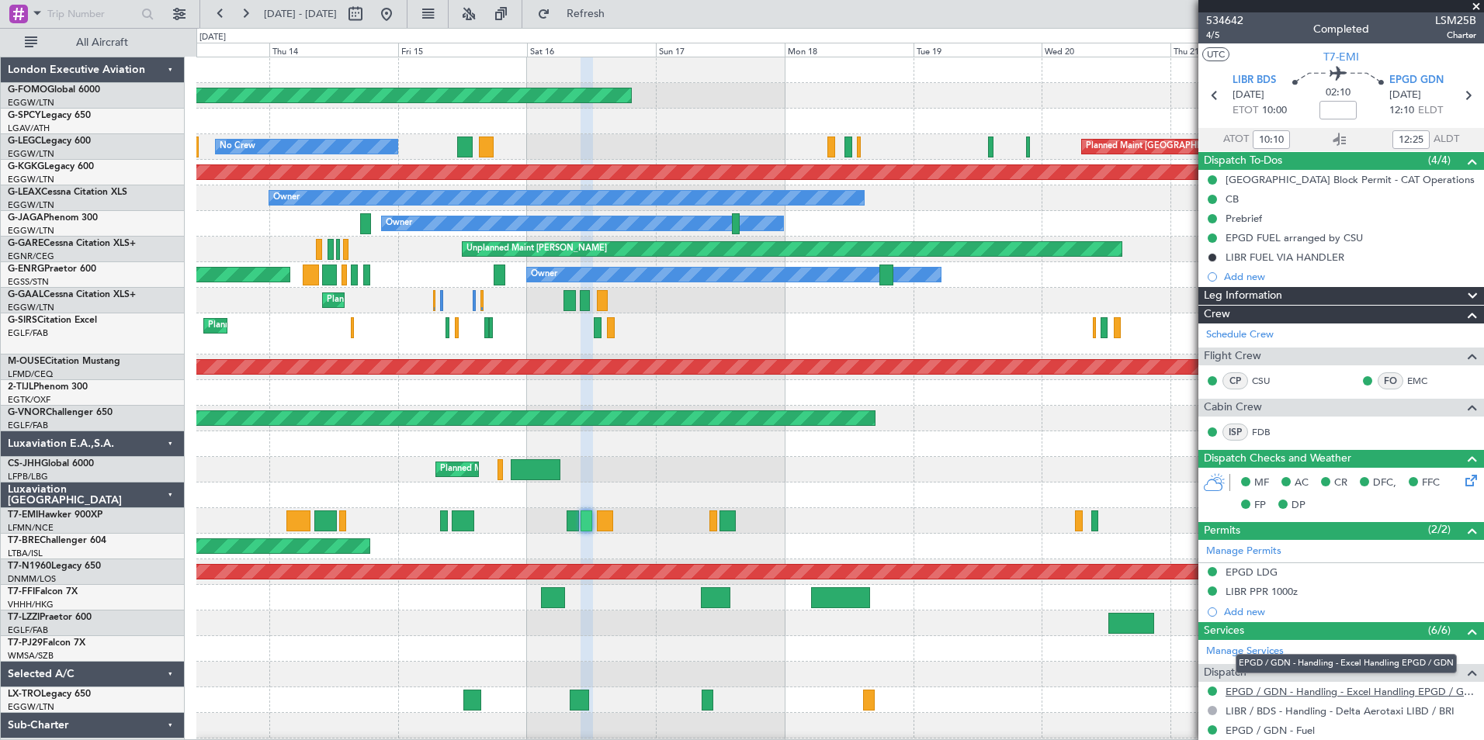
click at [1402, 691] on link "EPGD / GDN - Handling - Excel Handling EPGD / GDN" at bounding box center [1350, 691] width 251 height 13
click at [247, 23] on button at bounding box center [245, 14] width 25 height 25
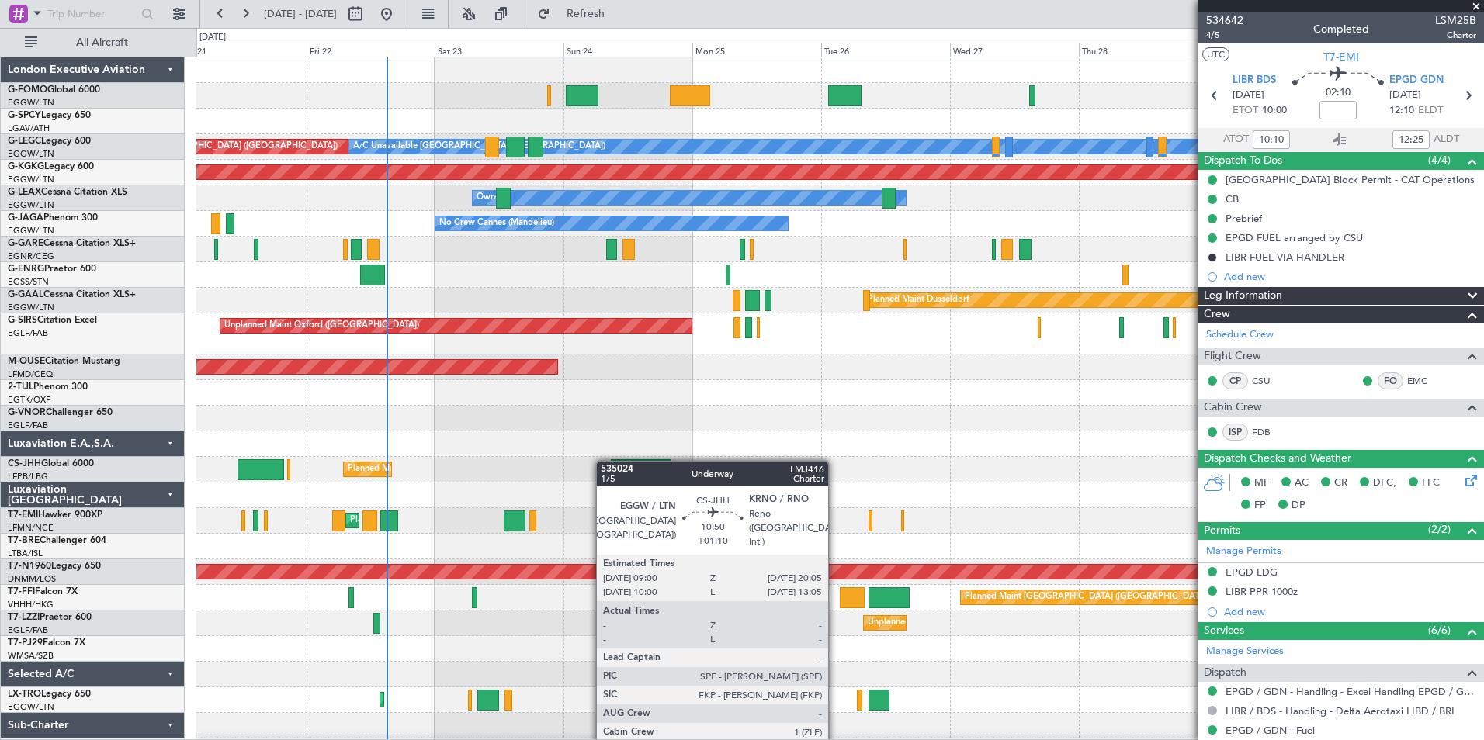
click at [644, 469] on div "A/C Unavailable [GEOGRAPHIC_DATA] ([GEOGRAPHIC_DATA]) Planned Maint [GEOGRAPHIC…" at bounding box center [839, 410] width 1287 height 707
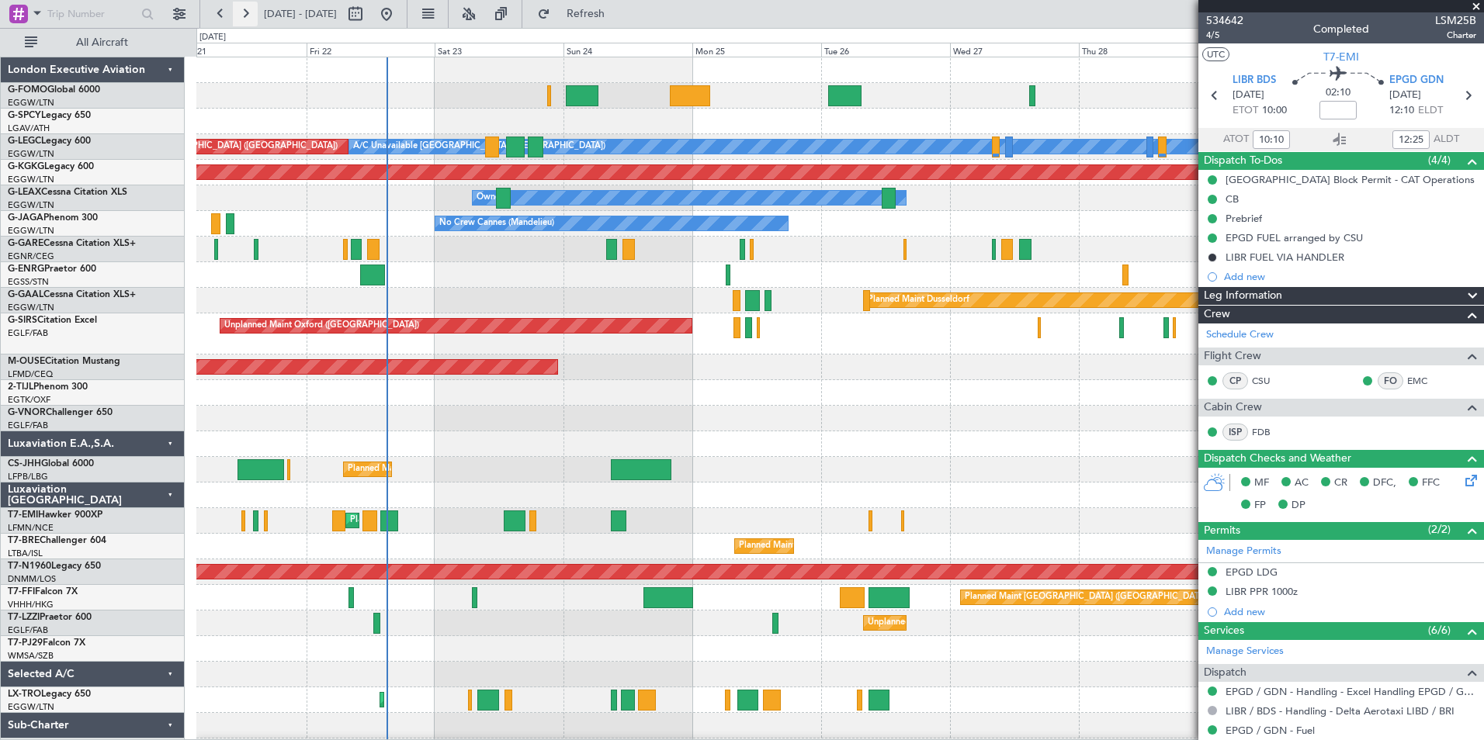
click at [244, 14] on button at bounding box center [245, 14] width 25 height 25
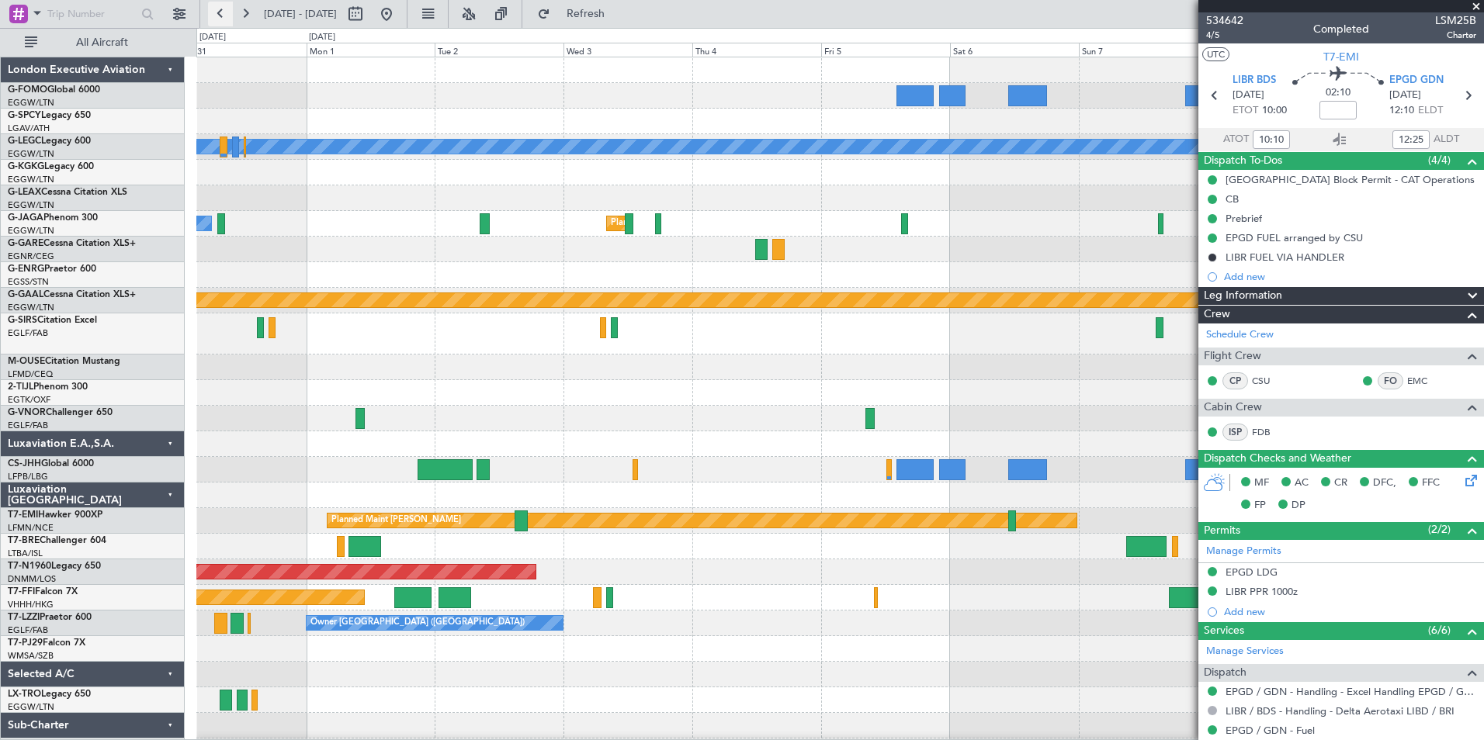
click at [223, 19] on button at bounding box center [220, 14] width 25 height 25
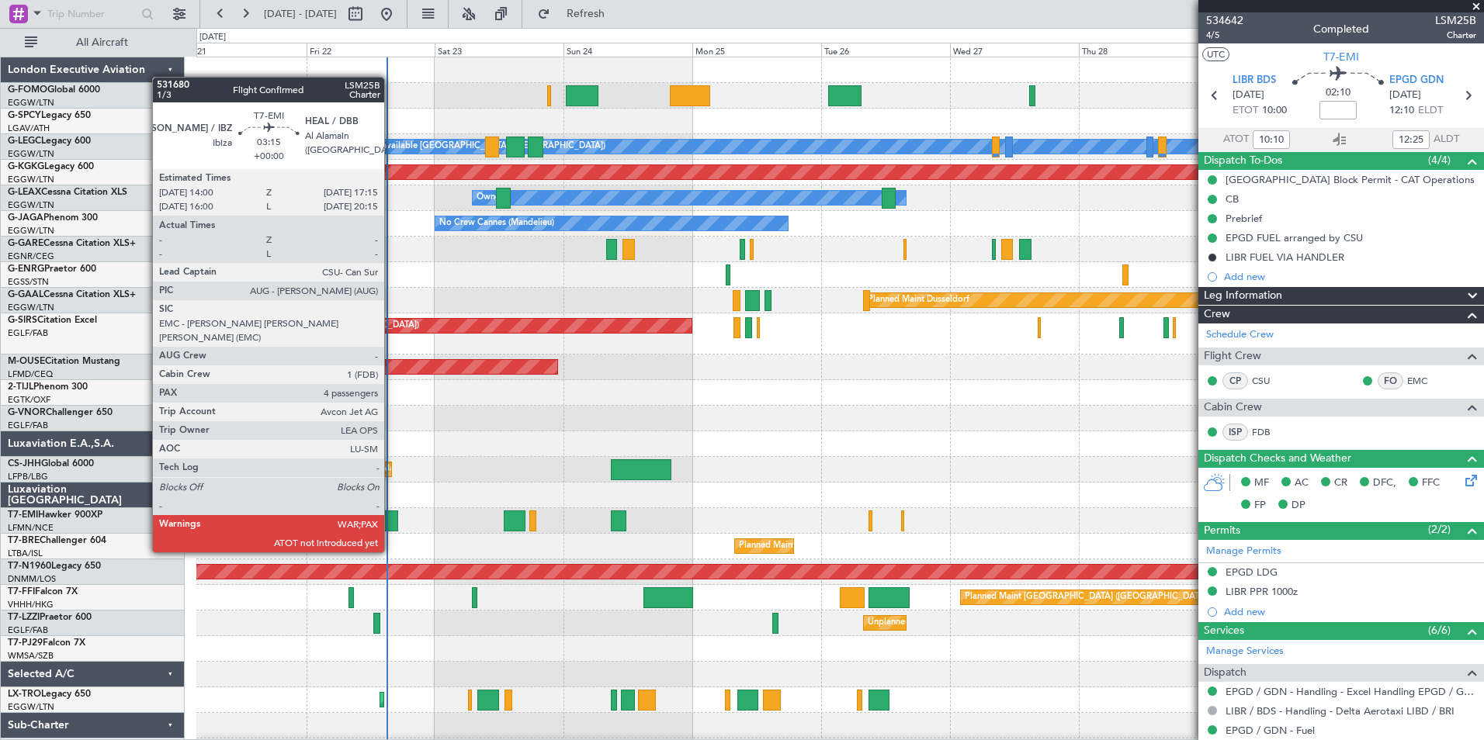
click at [391, 523] on div at bounding box center [389, 521] width 18 height 21
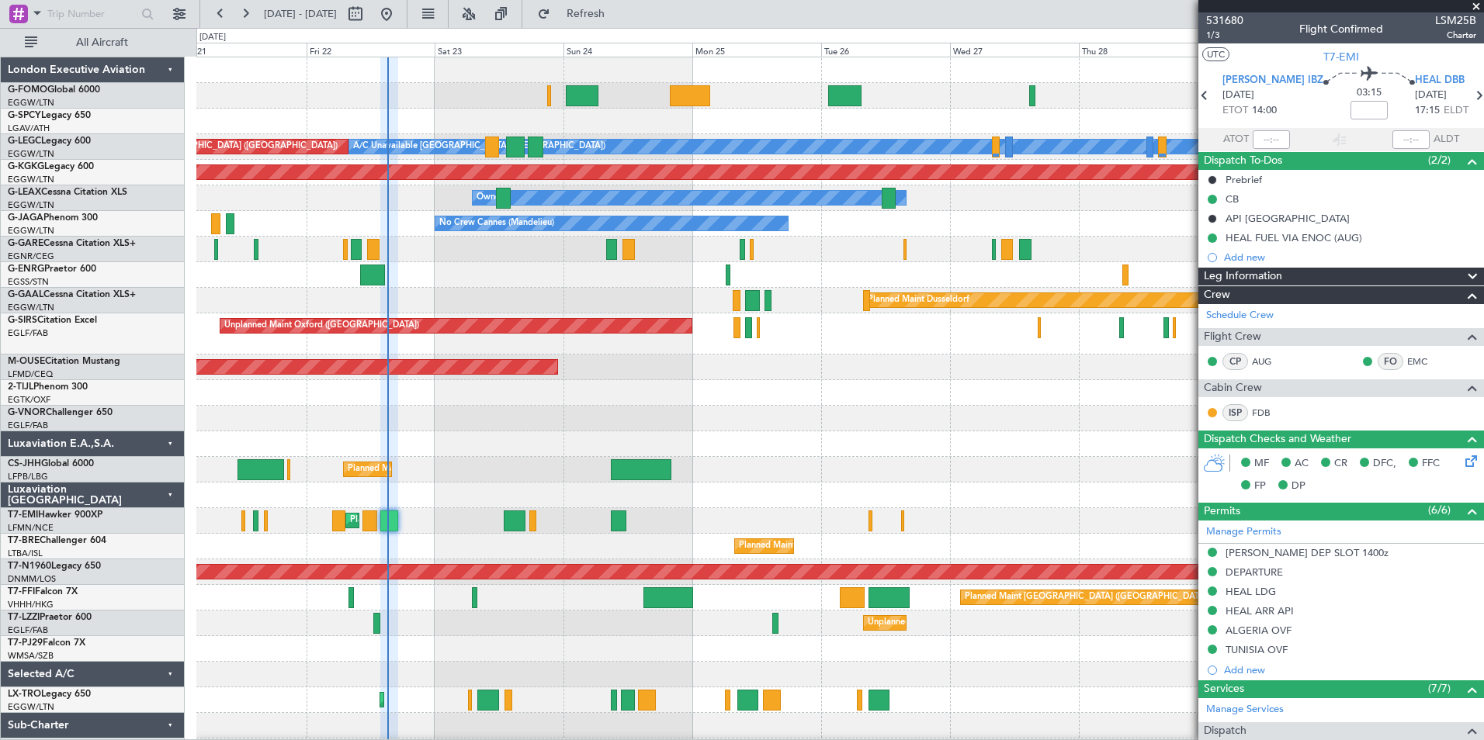
scroll to position [453, 0]
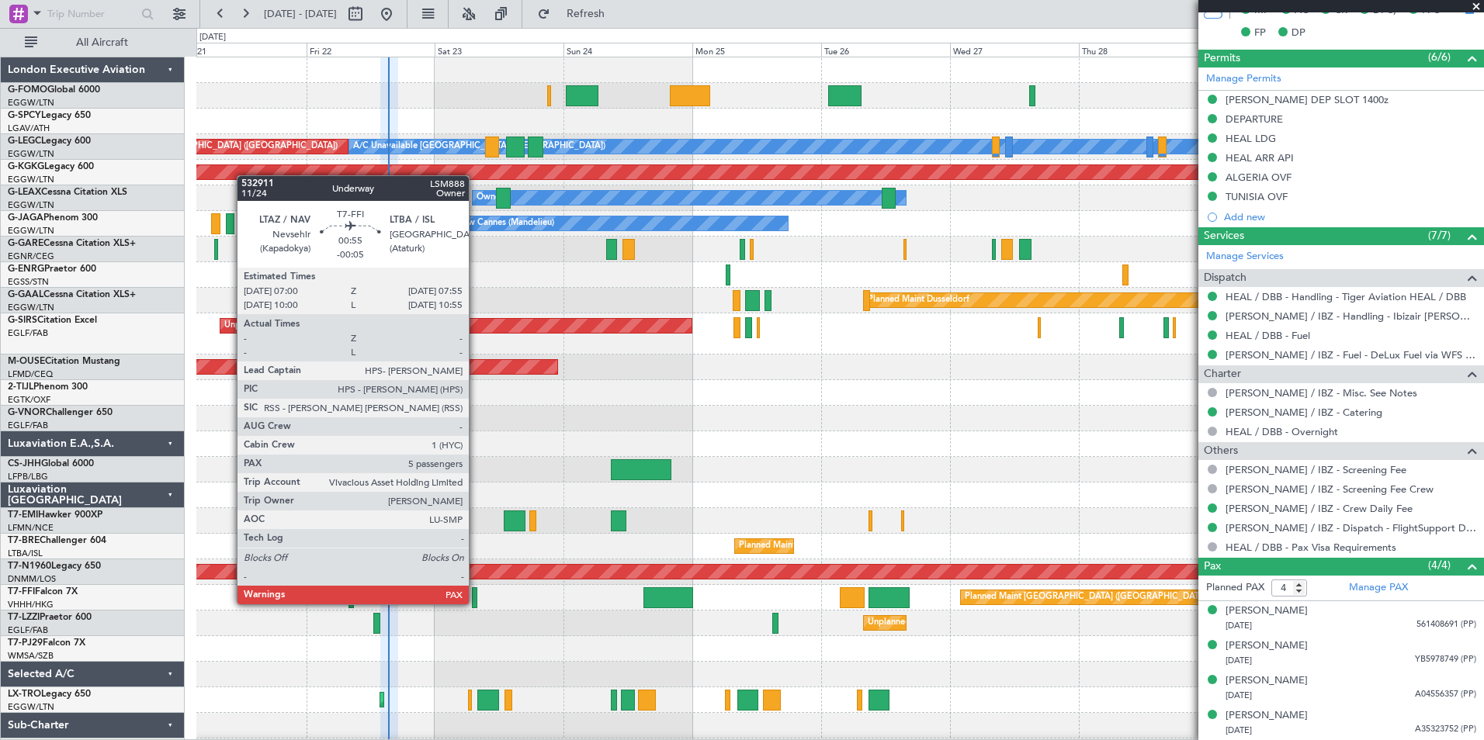
click at [476, 603] on div at bounding box center [474, 597] width 5 height 21
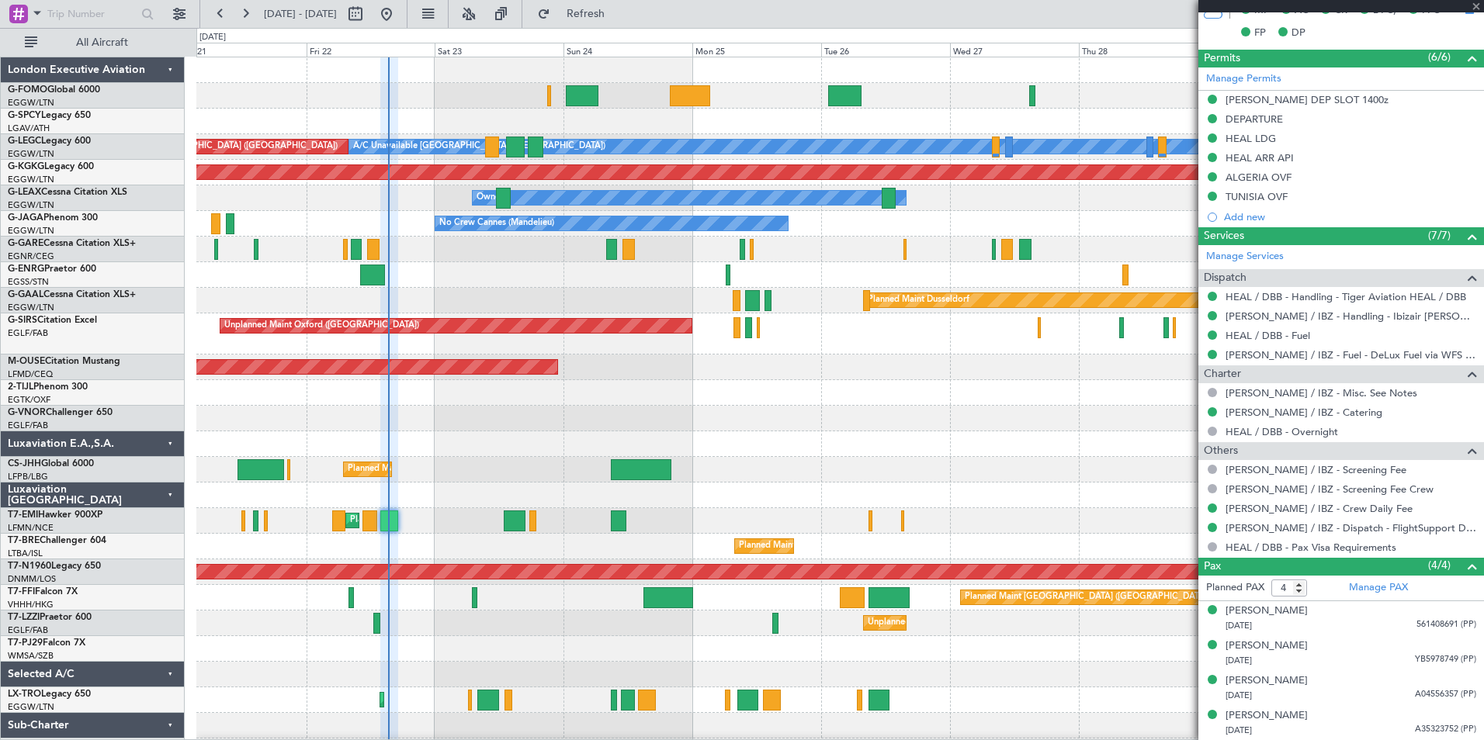
type input "-00:05"
type input "5"
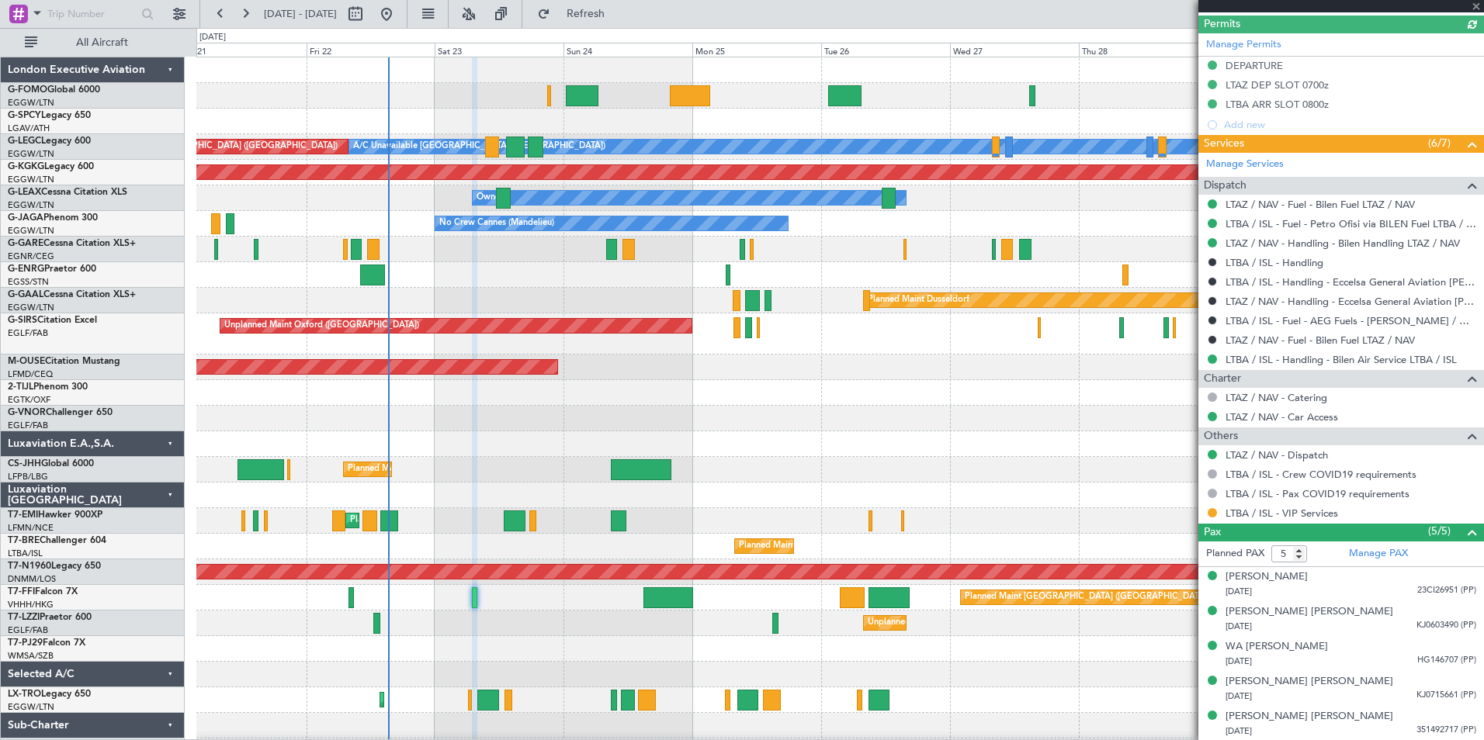
scroll to position [469, 0]
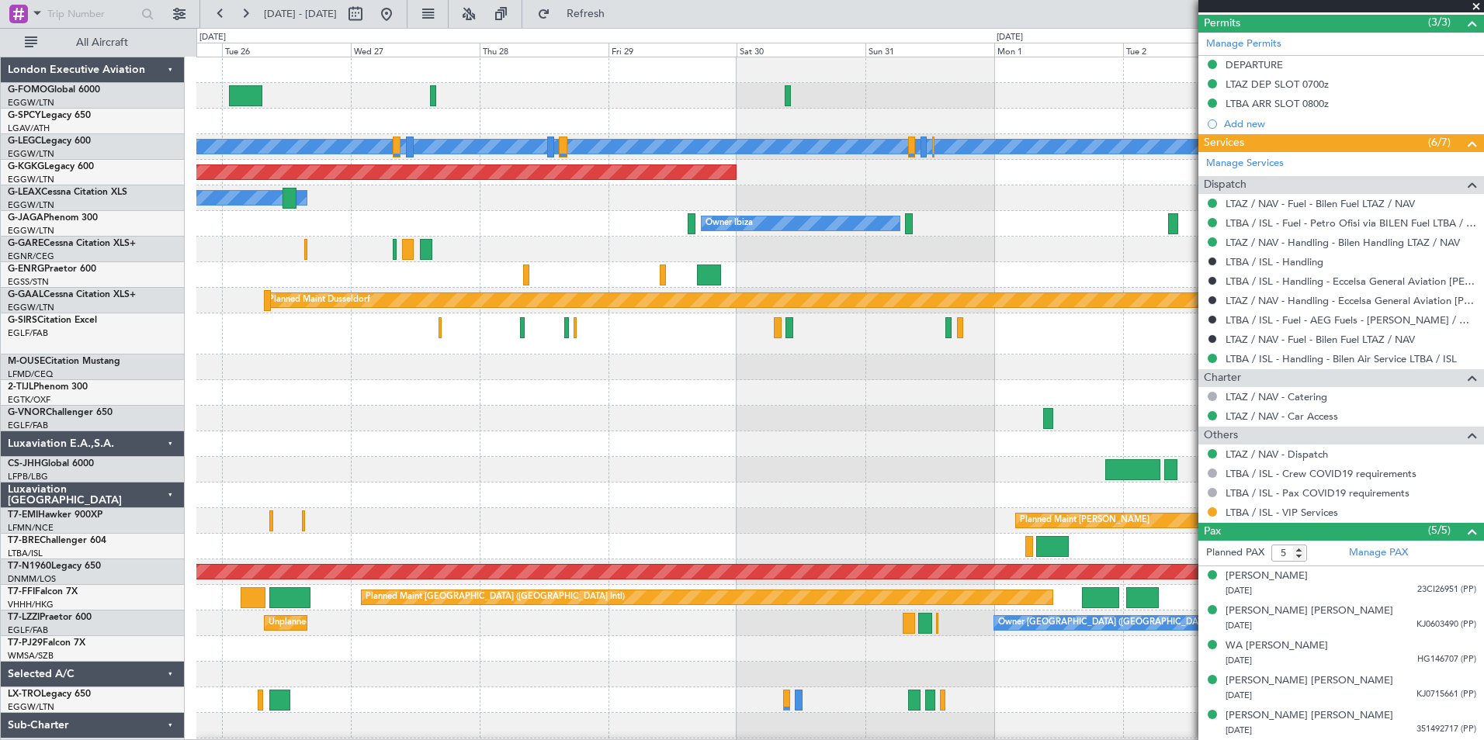
click at [374, 532] on div "A/C Unavailable [GEOGRAPHIC_DATA] ([GEOGRAPHIC_DATA]) AOG Maint [GEOGRAPHIC_DAT…" at bounding box center [839, 410] width 1287 height 707
click at [374, 532] on div "Planned Maint [PERSON_NAME]" at bounding box center [839, 521] width 1287 height 26
click at [700, 446] on div at bounding box center [839, 444] width 1287 height 26
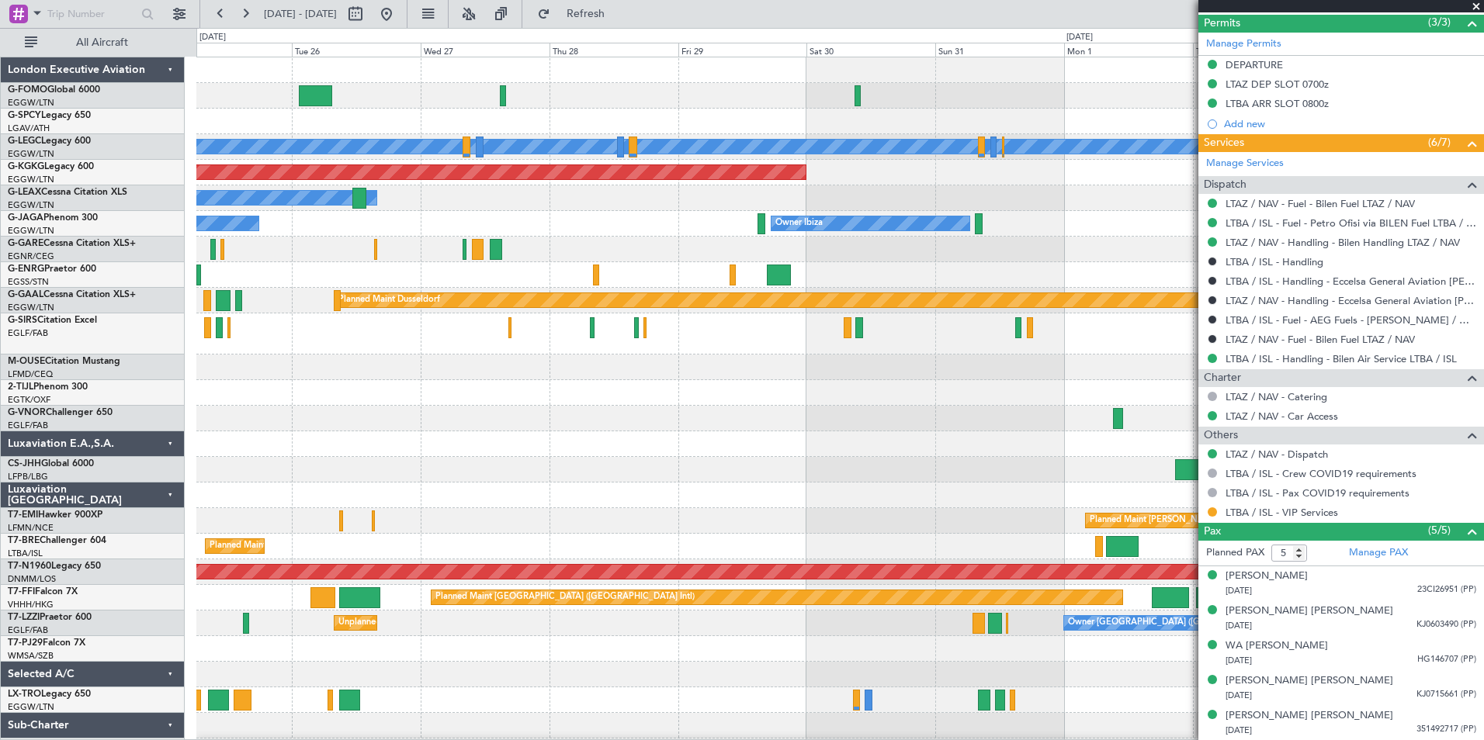
scroll to position [0, 0]
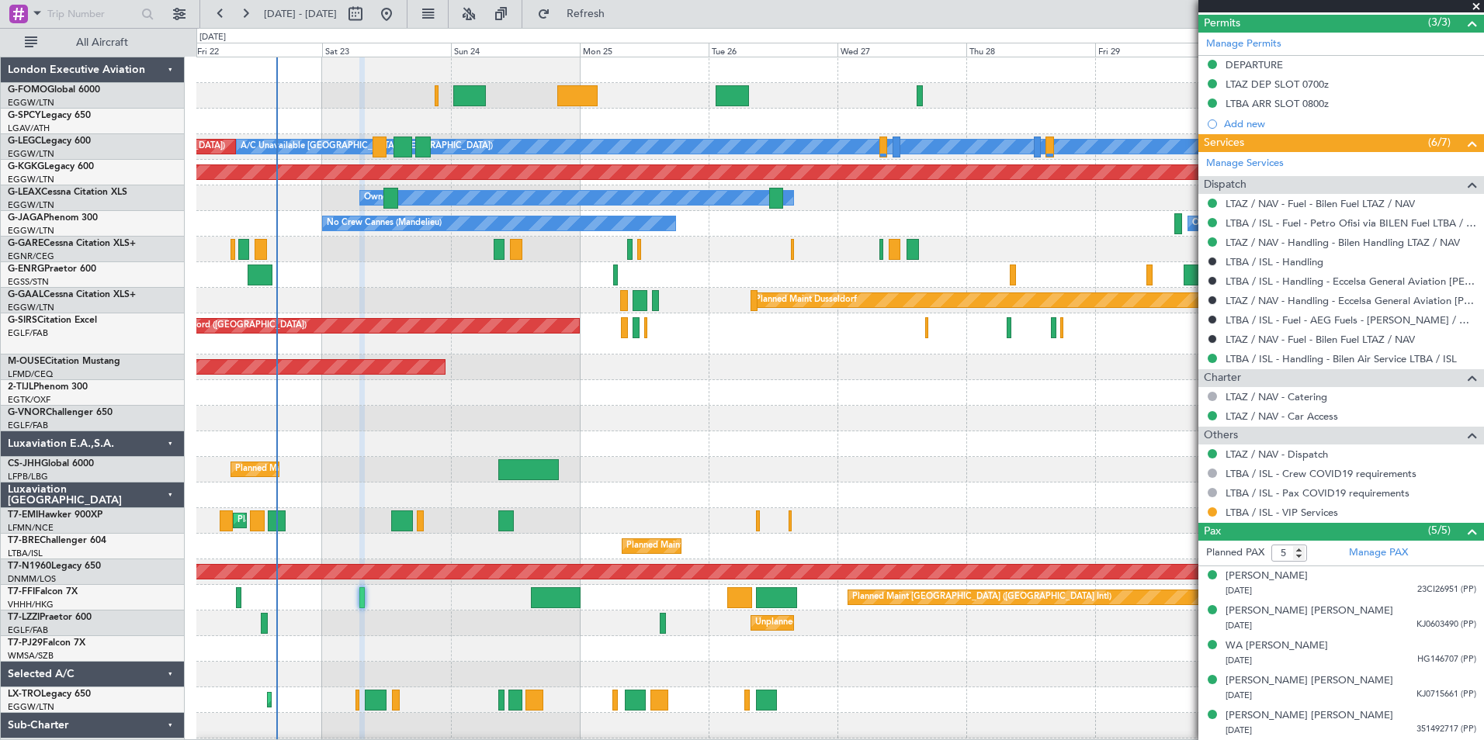
click at [831, 508] on div "A/C Unavailable [GEOGRAPHIC_DATA] ([GEOGRAPHIC_DATA]) Planned Maint [GEOGRAPHIC…" at bounding box center [839, 410] width 1287 height 707
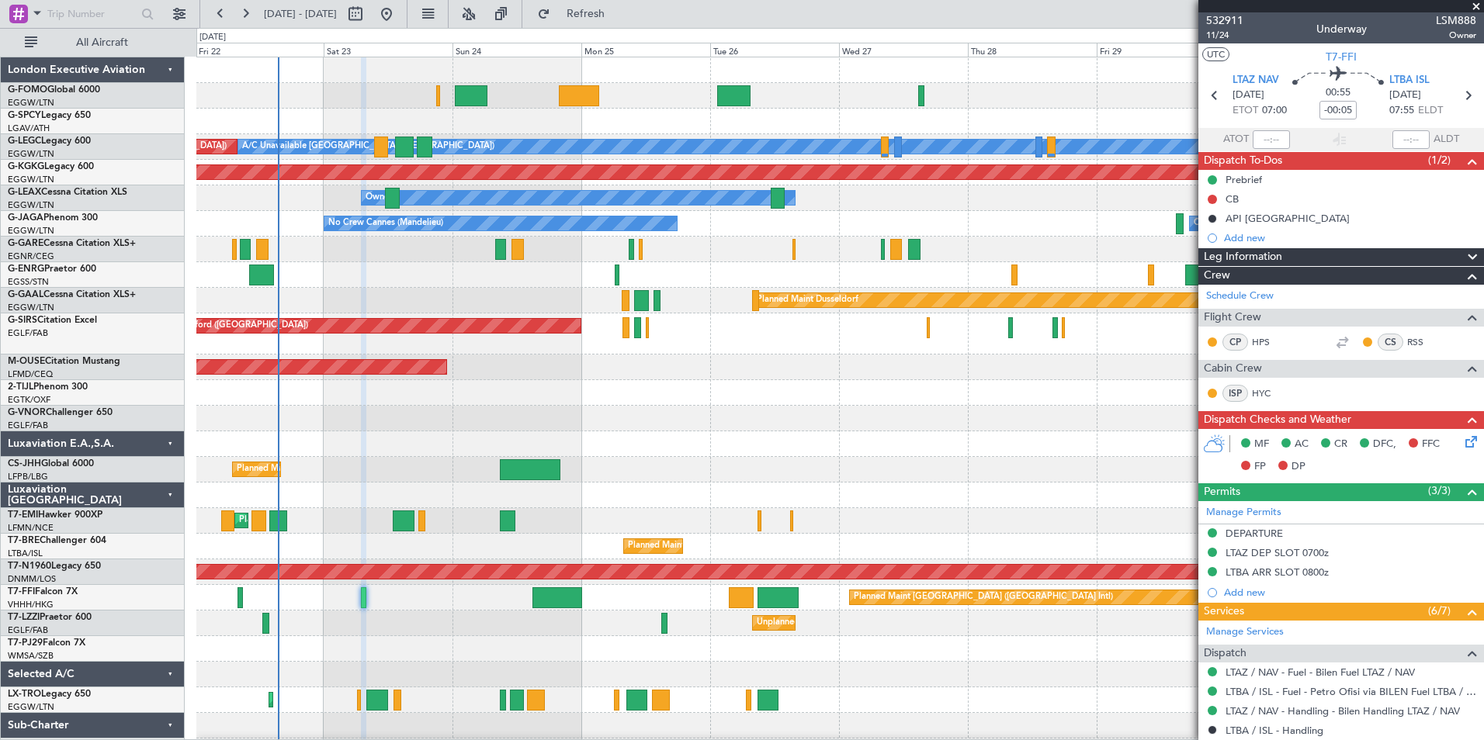
scroll to position [469, 0]
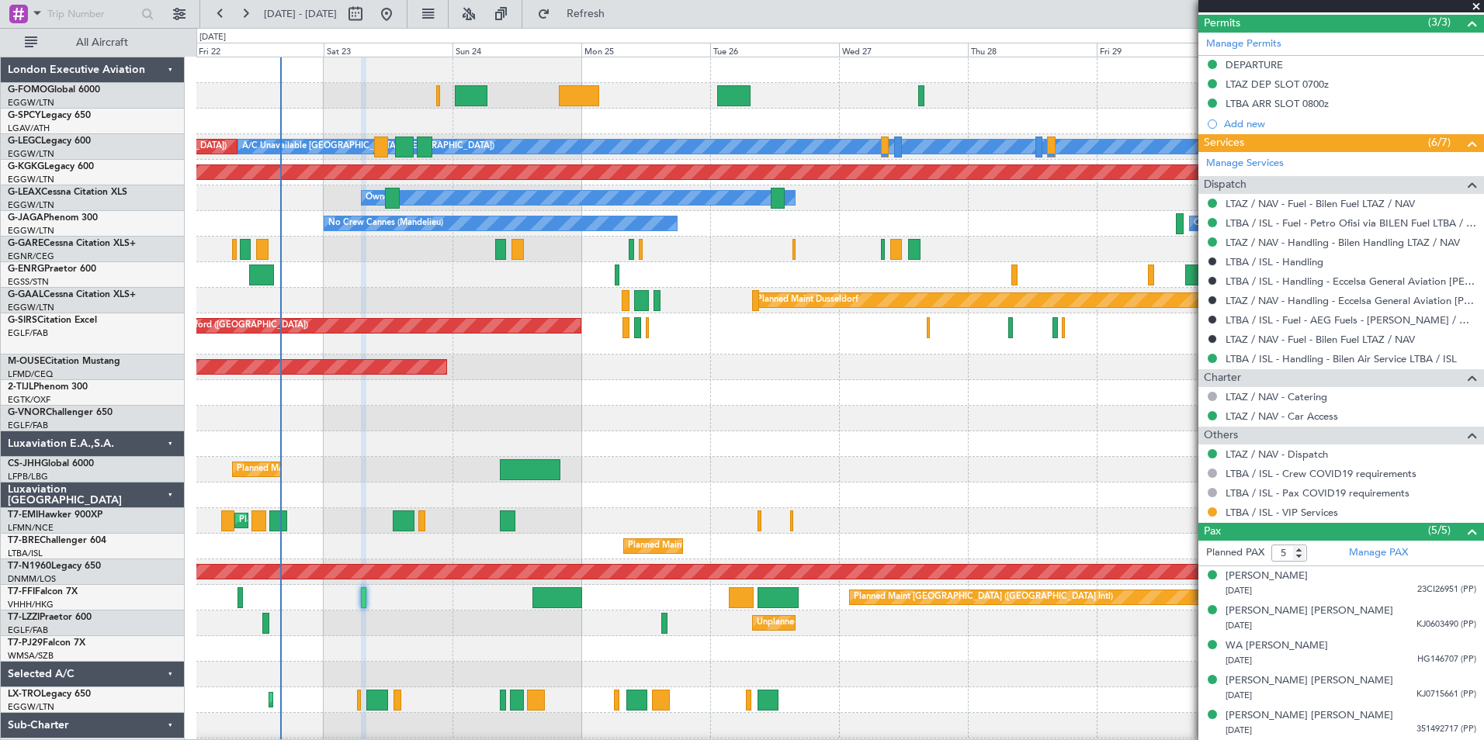
click at [0, 693] on div "A/C Unavailable [GEOGRAPHIC_DATA] ([GEOGRAPHIC_DATA]) Planned Maint [GEOGRAPHIC…" at bounding box center [742, 384] width 1484 height 712
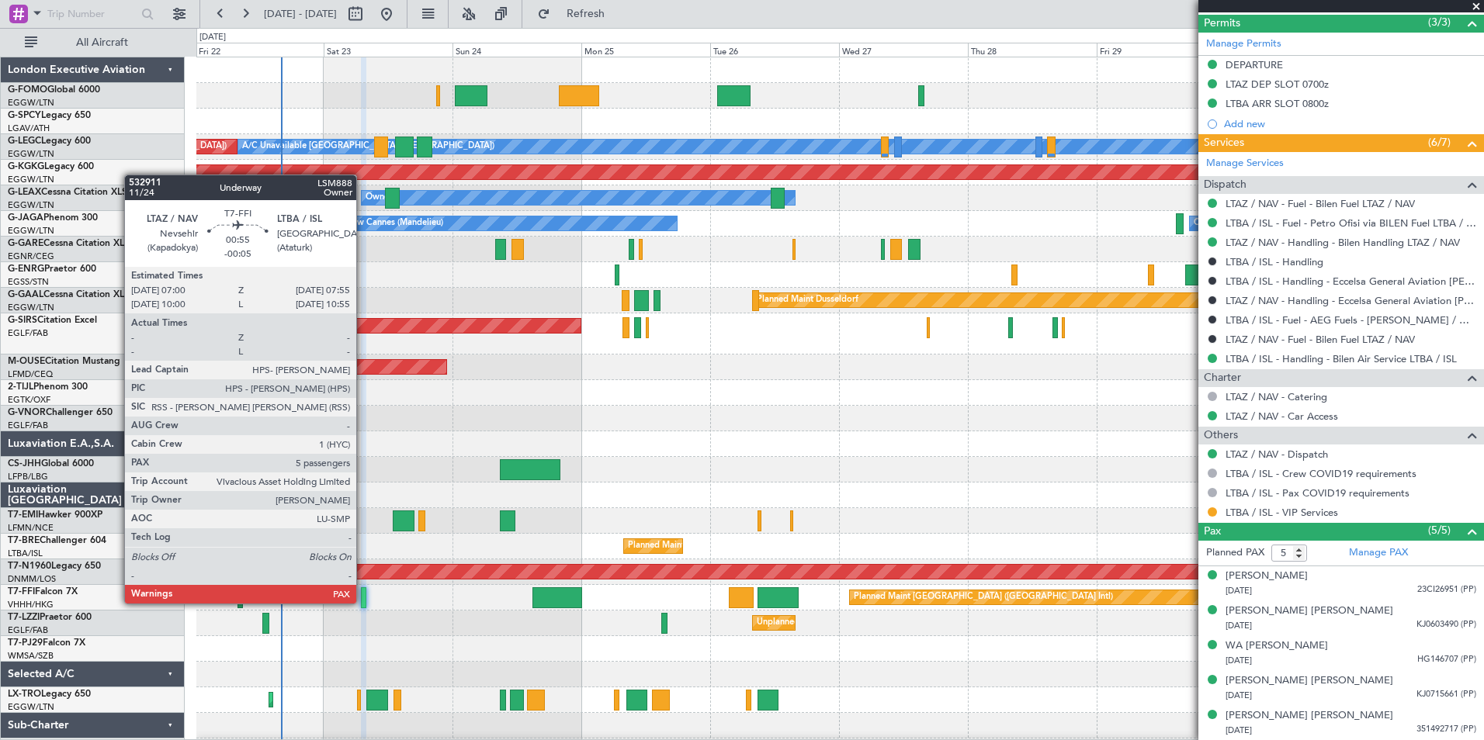
click at [363, 602] on div at bounding box center [363, 597] width 5 height 21
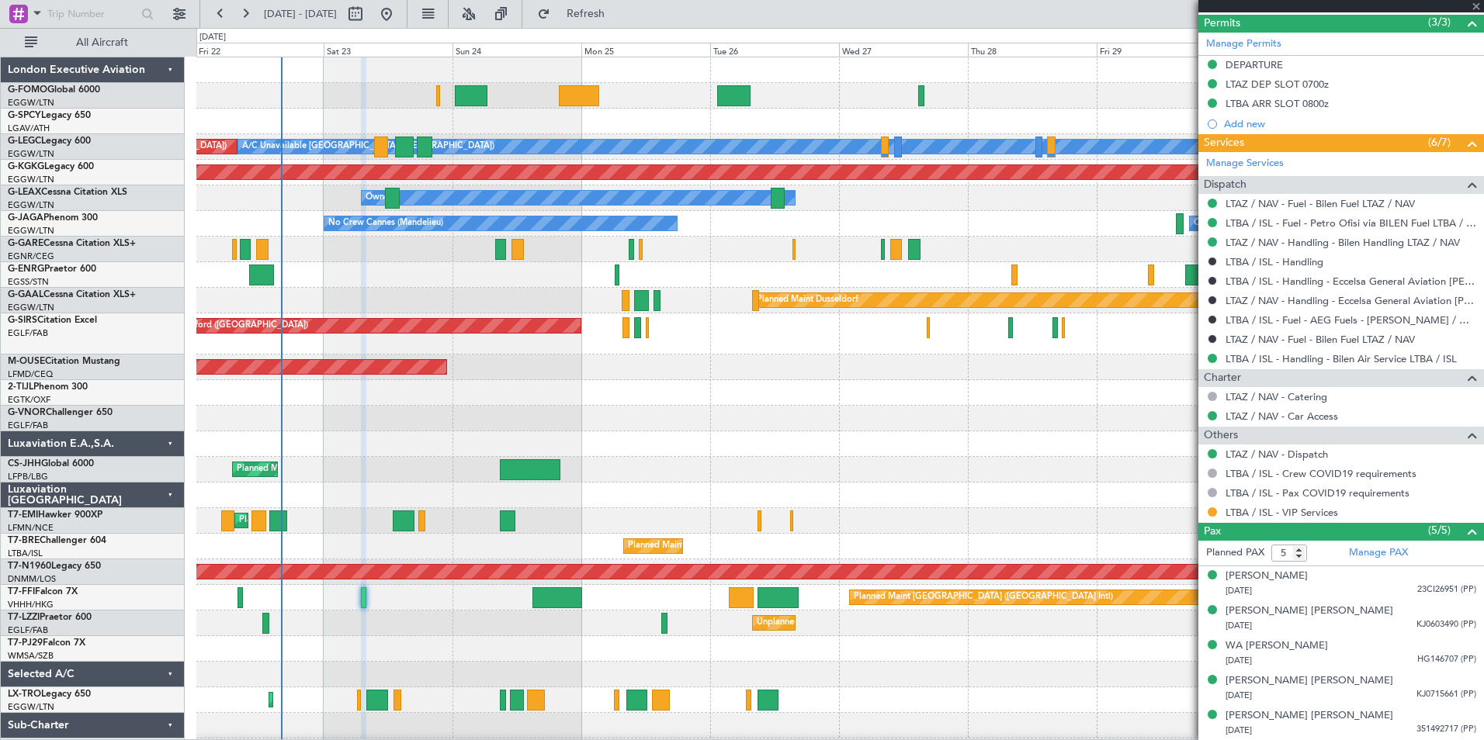
scroll to position [0, 0]
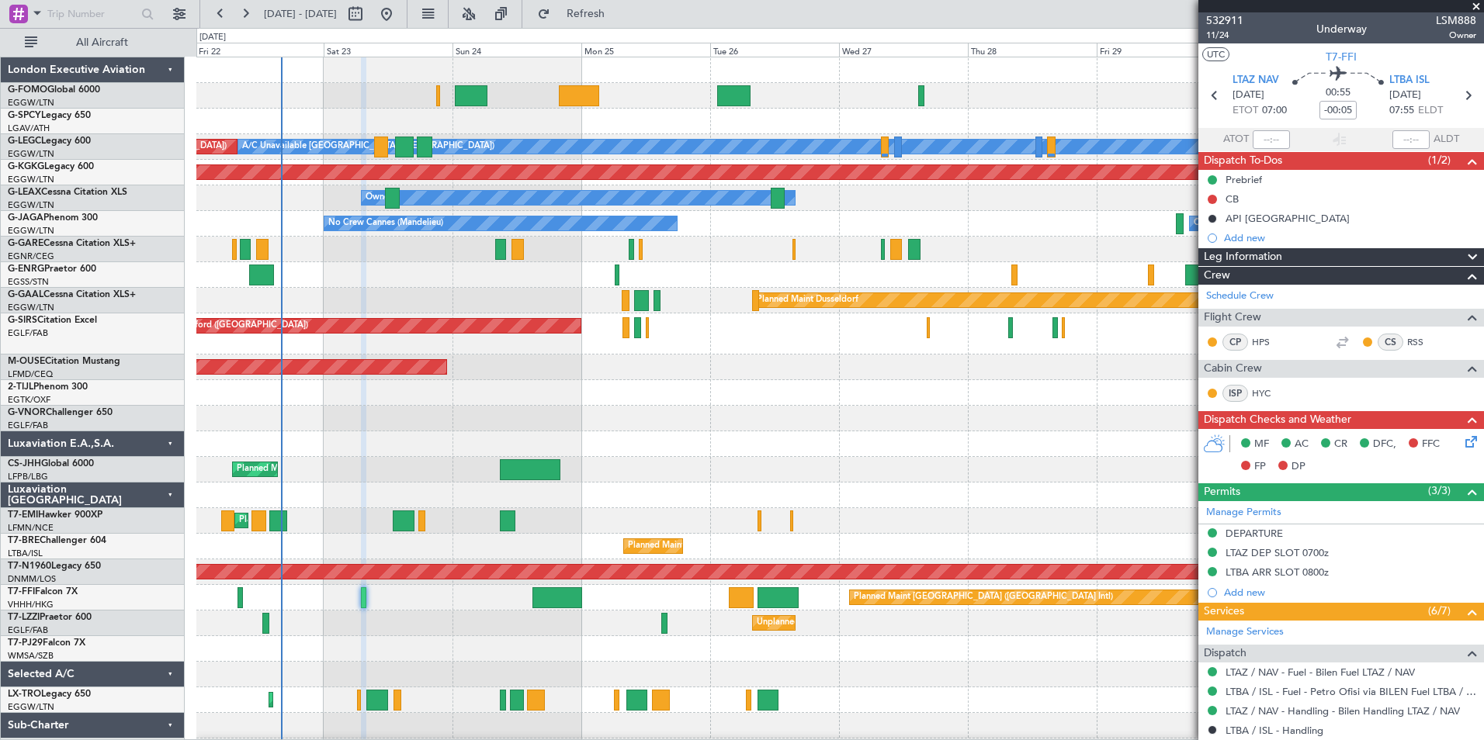
click at [363, 602] on div at bounding box center [363, 597] width 5 height 21
